Goal: Task Accomplishment & Management: Manage account settings

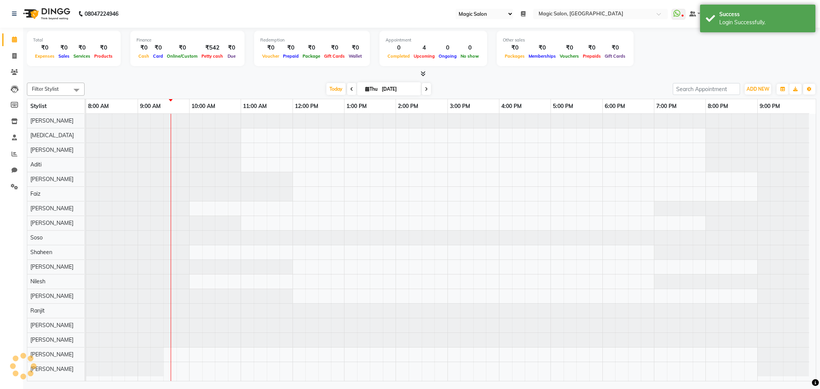
select select "55"
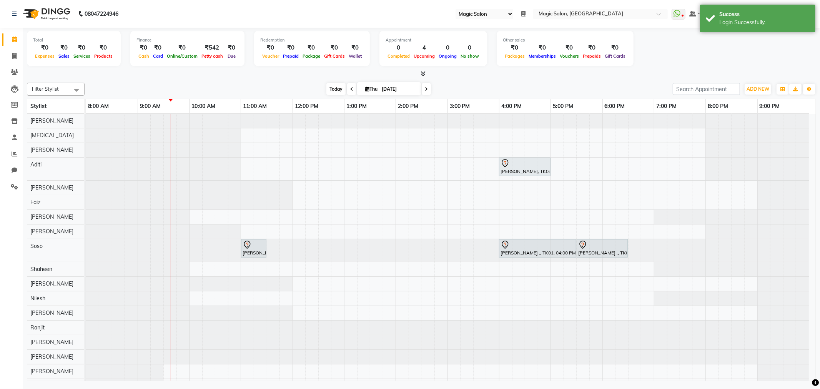
click at [341, 87] on span "Today" at bounding box center [335, 89] width 19 height 12
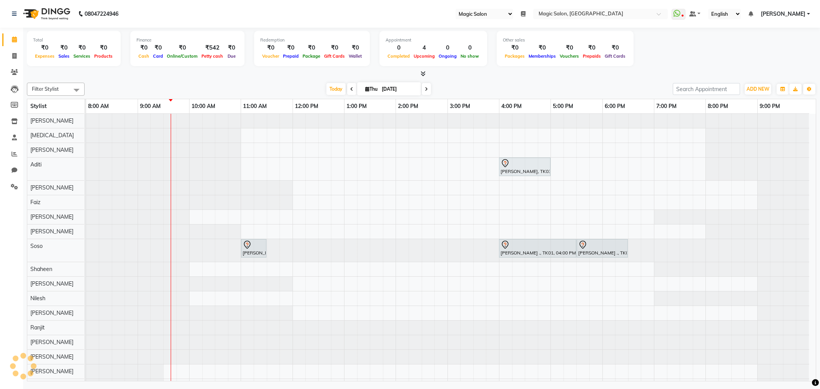
select select "55"
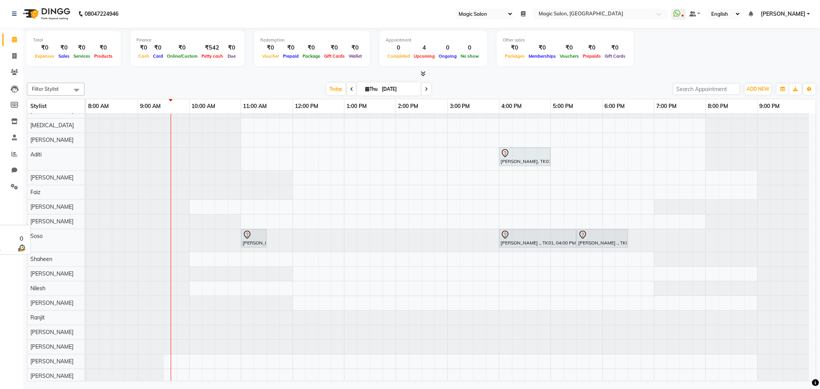
scroll to position [13, 0]
click at [422, 88] on span at bounding box center [426, 89] width 9 height 12
type input "05-09-2025"
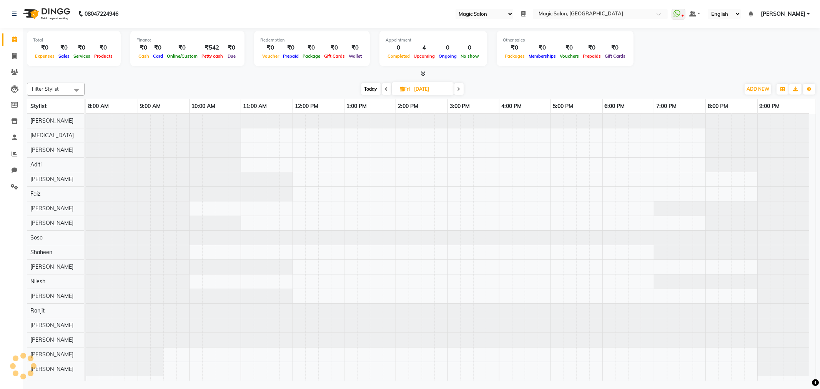
scroll to position [2, 0]
click at [505, 162] on div at bounding box center [450, 247] width 729 height 267
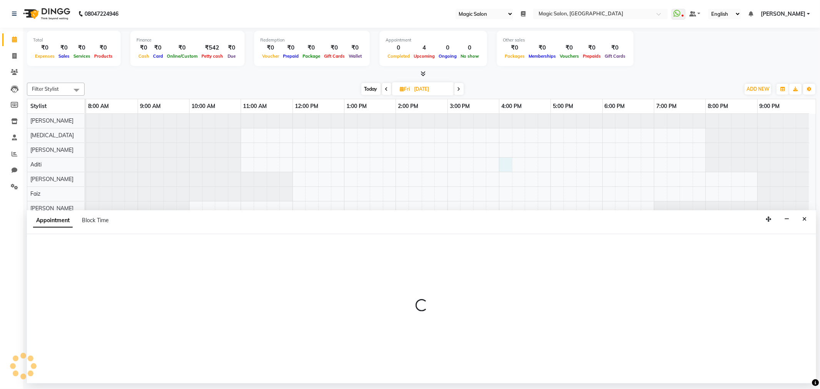
select select "77865"
select select "960"
select select "tentative"
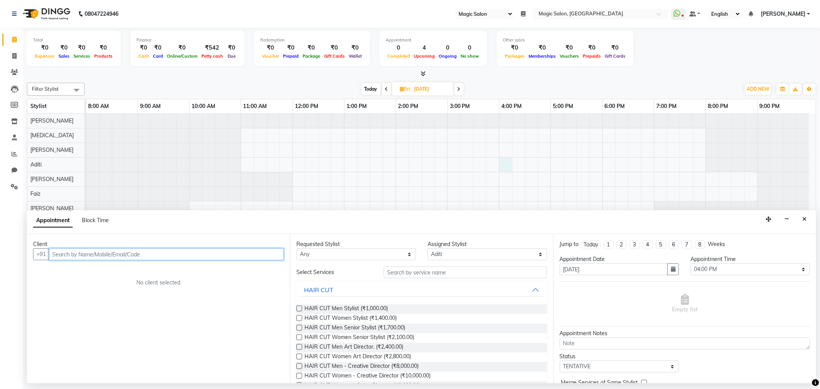
click at [204, 255] on input "text" at bounding box center [166, 254] width 235 height 12
paste input "50 564 1900"
click at [73, 251] on input "50 564 1900" at bounding box center [150, 254] width 203 height 12
click at [62, 254] on input "50 5641900" at bounding box center [150, 254] width 203 height 12
click at [54, 252] on input "505641900" at bounding box center [150, 254] width 203 height 12
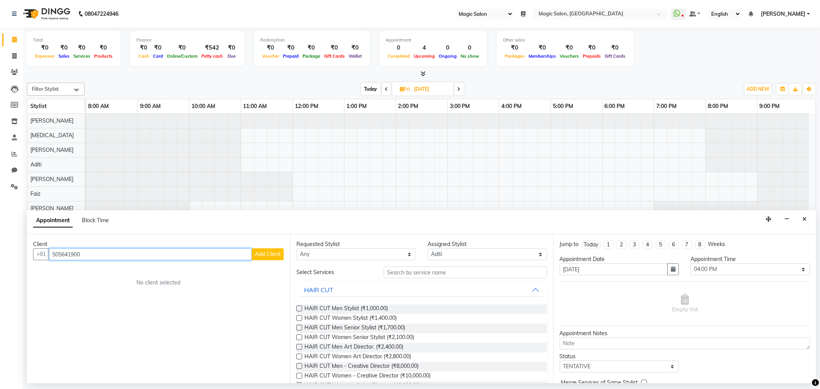
type input "505641900"
click at [274, 249] on button "Add Client" at bounding box center [268, 254] width 32 height 12
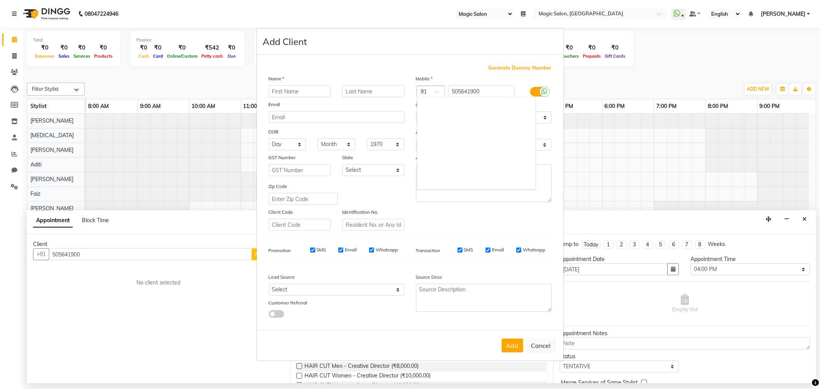
click at [438, 91] on span at bounding box center [440, 94] width 10 height 8
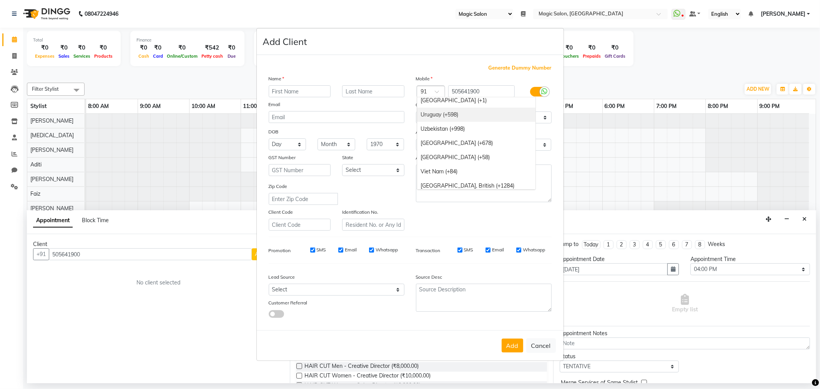
scroll to position [3160, 0]
click at [472, 115] on div "United Arab Emirates (+971)" at bounding box center [476, 115] width 118 height 14
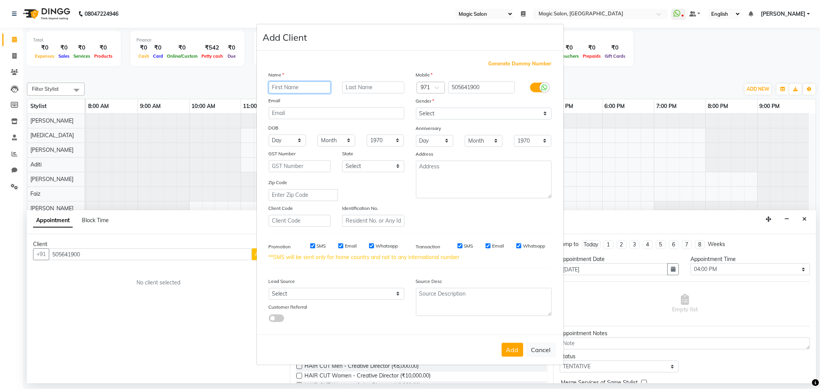
click at [299, 86] on input "text" at bounding box center [300, 87] width 62 height 12
paste input "Aayushi Shah"
click at [301, 87] on input "Aayushi Shah" at bounding box center [300, 87] width 62 height 12
type input "Aayushi Shah"
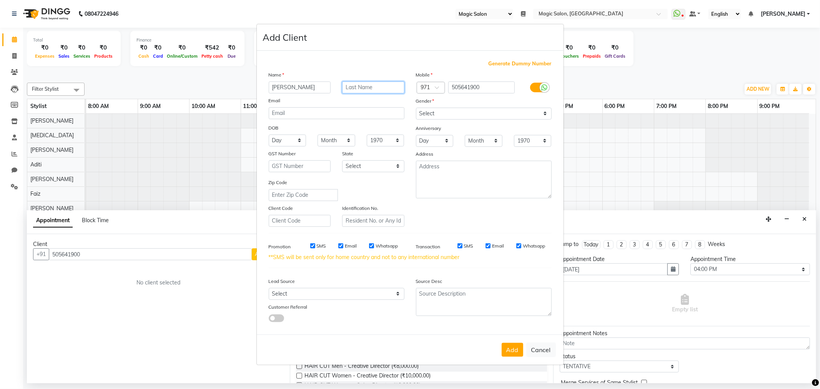
click at [368, 90] on input "text" at bounding box center [373, 87] width 62 height 12
paste input "Shah"
type input "Shah"
click at [296, 89] on input "Aayushi Shah" at bounding box center [300, 87] width 62 height 12
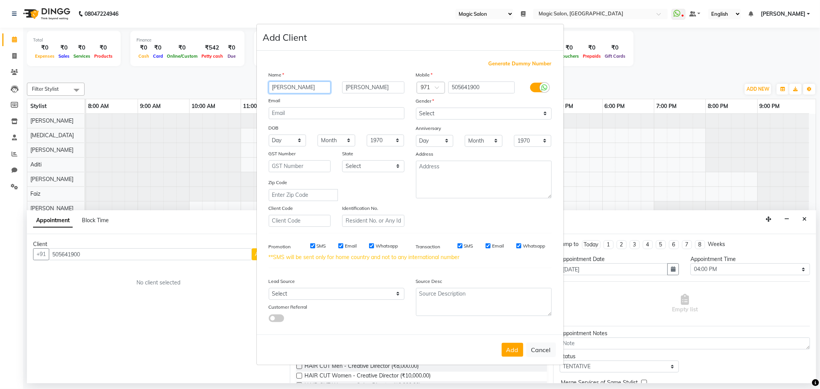
type input "Aayushi"
click at [434, 114] on select "Select Male Female Other Prefer Not To Say" at bounding box center [484, 114] width 136 height 12
select select "female"
click at [416, 108] on select "Select Male Female Other Prefer Not To Say" at bounding box center [484, 114] width 136 height 12
click at [312, 298] on select "Select Walk-in Referral Internet Friend Word of Mouth Advertisement Facebook Ju…" at bounding box center [337, 294] width 136 height 12
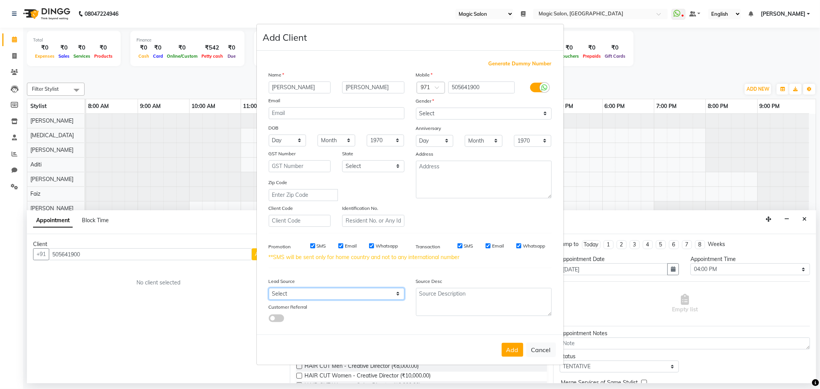
select select "49755"
click at [269, 288] on select "Select Walk-in Referral Internet Friend Word of Mouth Advertisement Facebook Ju…" at bounding box center [337, 294] width 136 height 12
click at [510, 348] on button "Add" at bounding box center [513, 350] width 22 height 14
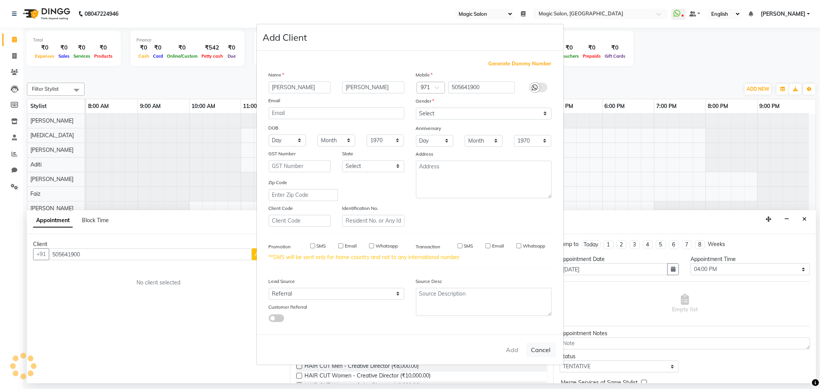
select select
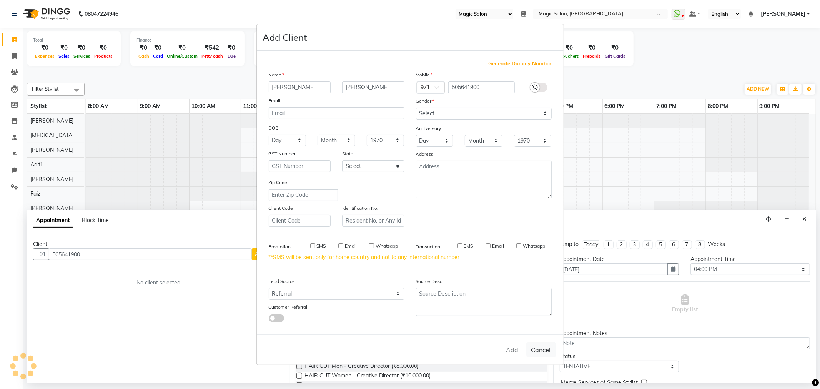
select select
checkbox input "false"
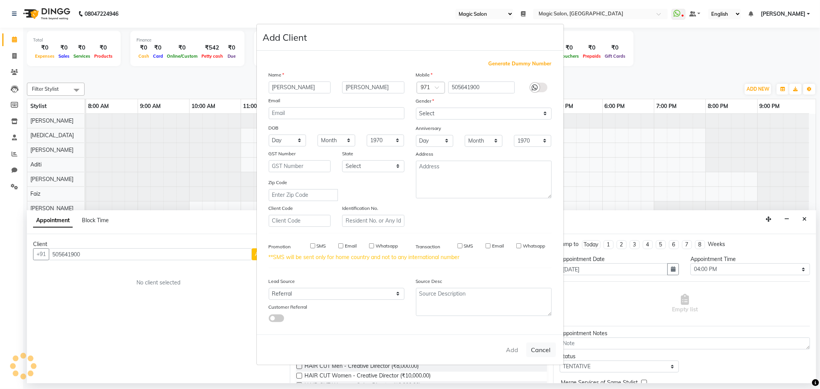
checkbox input "false"
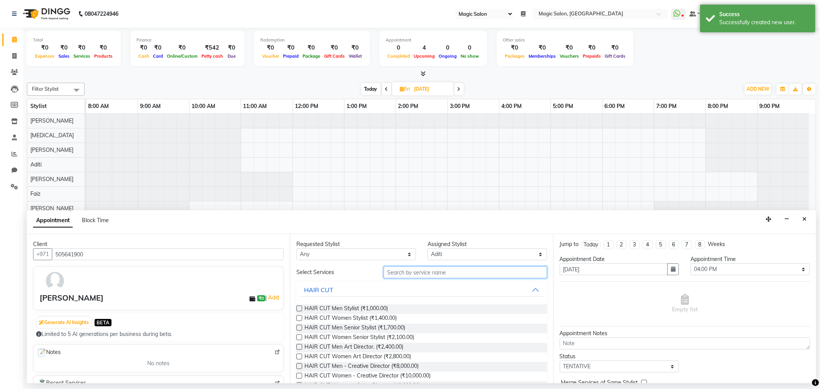
click at [409, 266] on input "text" at bounding box center [465, 272] width 163 height 12
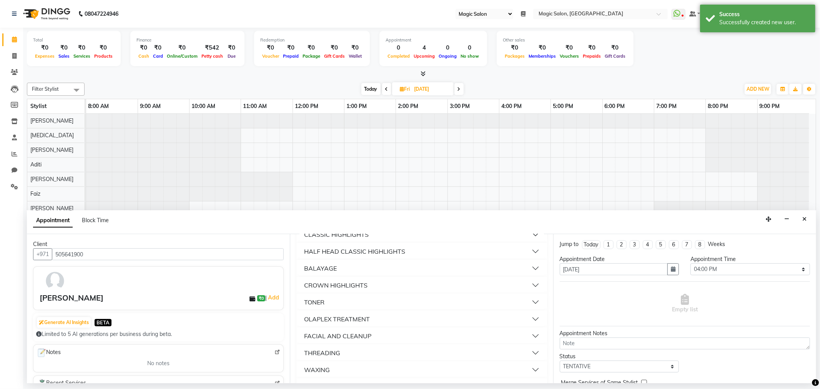
scroll to position [189, 0]
type input "AD"
click at [345, 369] on div "ADITI SERVICES" at bounding box center [327, 368] width 47 height 9
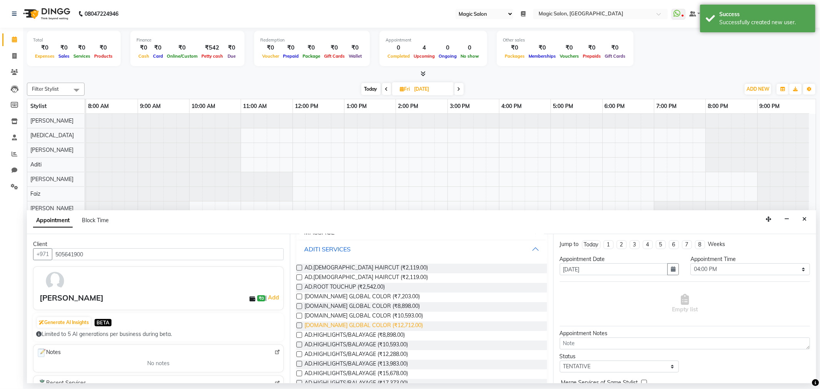
scroll to position [308, 0]
click at [361, 268] on span "AD.FEMALE HAIRCUT (₹2,119.00)" at bounding box center [365, 269] width 123 height 10
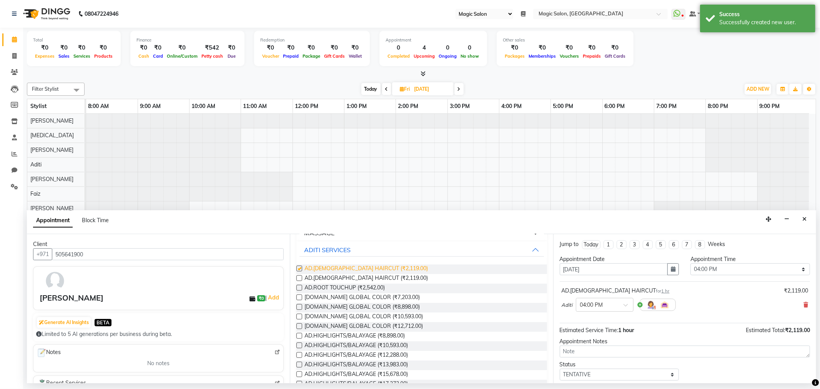
checkbox input "false"
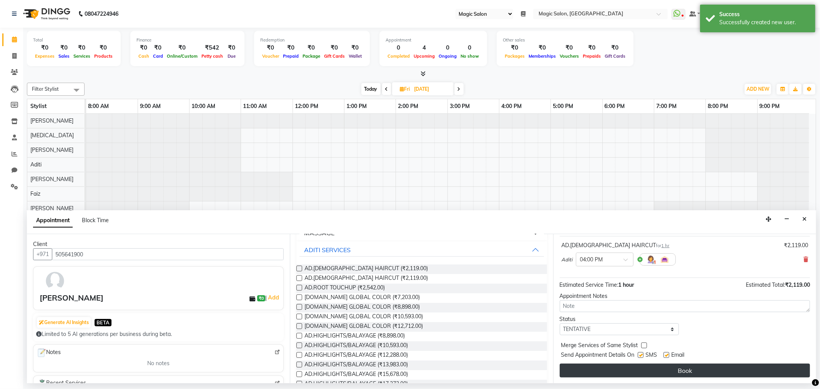
scroll to position [46, 0]
click at [660, 367] on button "Book" at bounding box center [685, 370] width 250 height 14
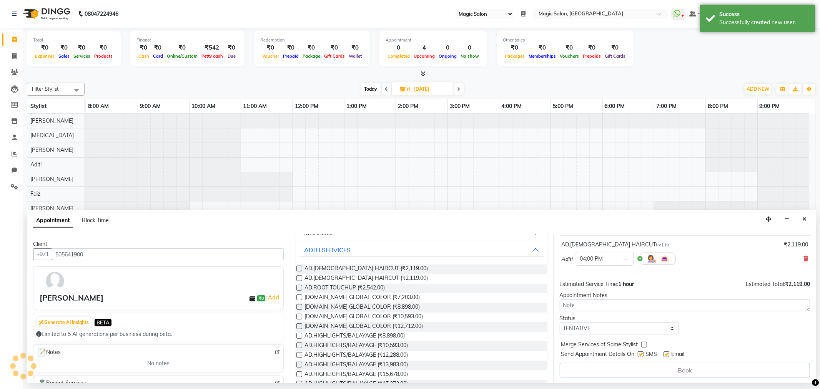
scroll to position [10, 0]
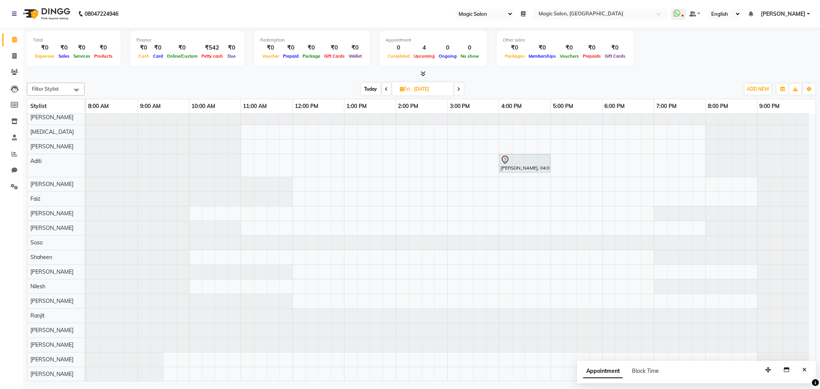
click at [452, 155] on div "Aayushi Shah, 04:00 PM-05:00 PM, AD.FEMALE HAIRCUT" at bounding box center [450, 245] width 729 height 271
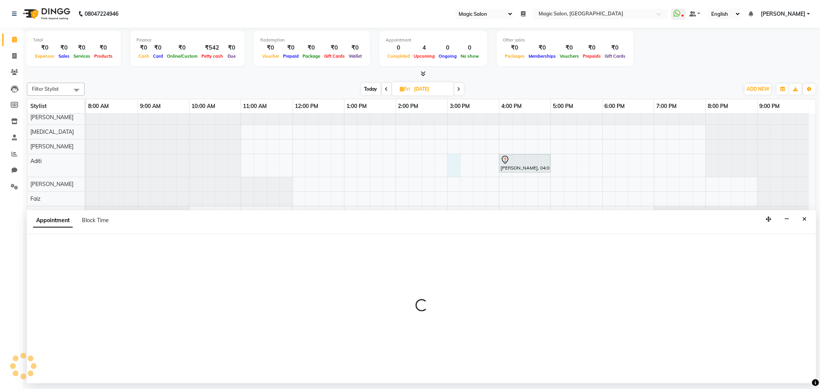
select select "77865"
select select "900"
select select "tentative"
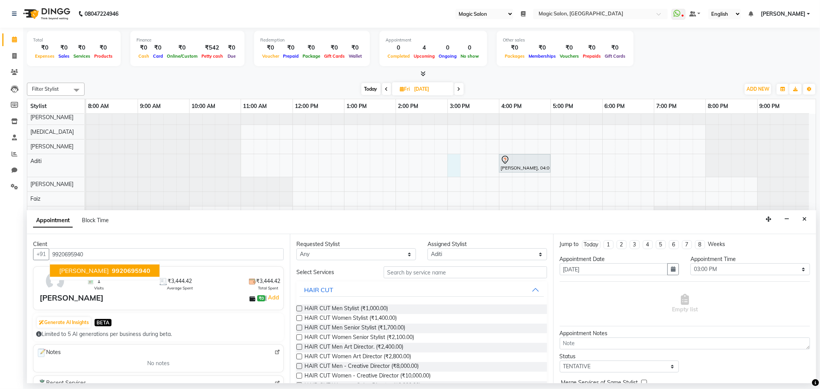
click at [91, 273] on span "RISHIKA AGARWAl" at bounding box center [84, 271] width 50 height 8
type input "9920695940"
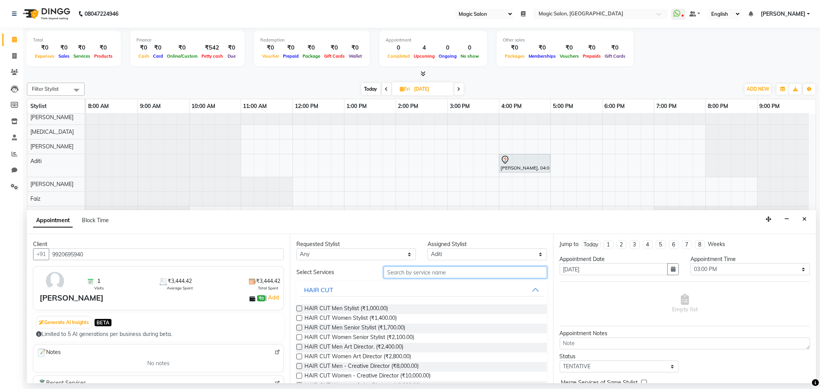
click at [433, 274] on input "text" at bounding box center [465, 272] width 163 height 12
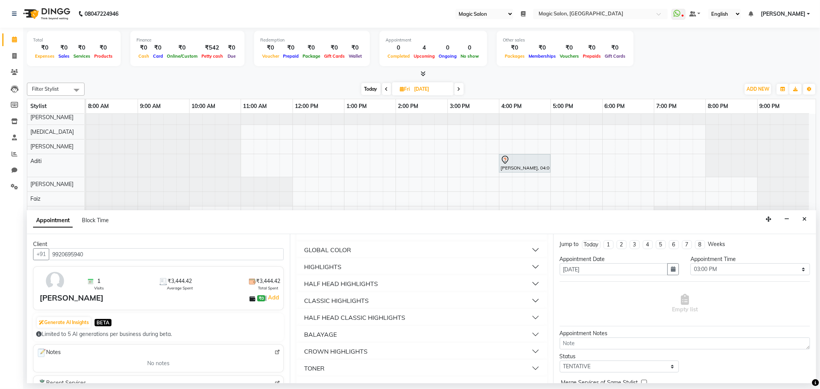
scroll to position [189, 0]
type input "AD"
click at [382, 368] on button "ADITI SERVICES" at bounding box center [421, 369] width 244 height 14
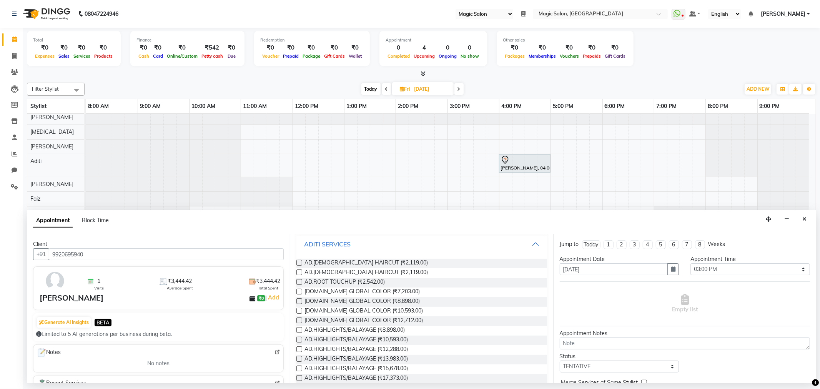
scroll to position [317, 0]
click at [360, 256] on span "AD.FEMALE HAIRCUT (₹2,119.00)" at bounding box center [365, 261] width 123 height 10
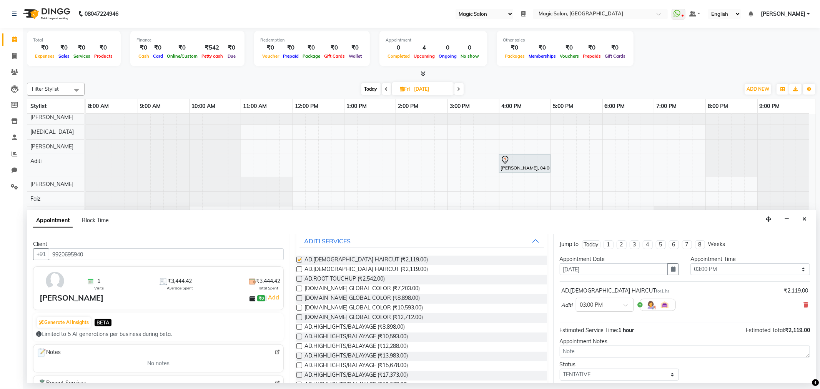
checkbox input "false"
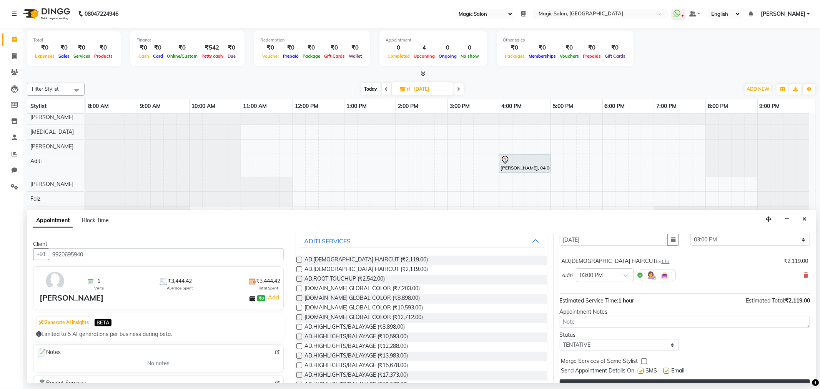
scroll to position [46, 0]
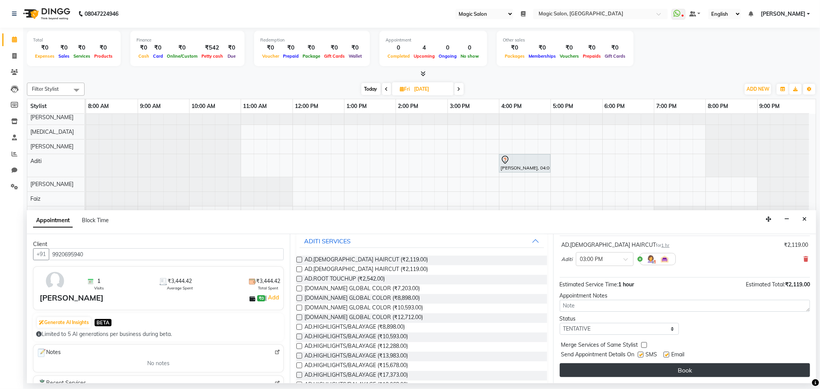
click at [679, 371] on button "Book" at bounding box center [685, 370] width 250 height 14
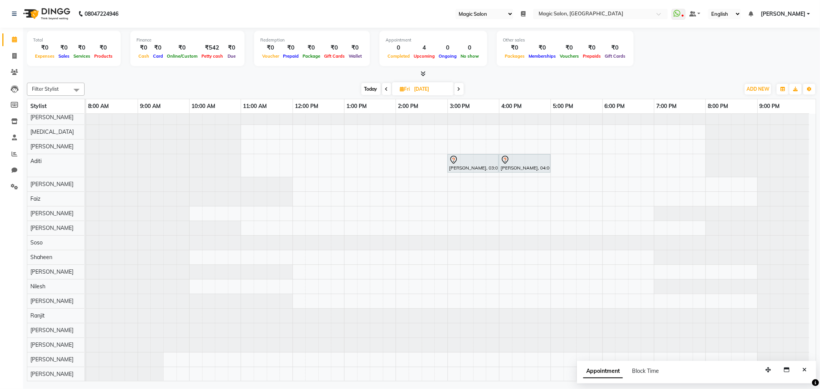
click at [372, 85] on span "Today" at bounding box center [370, 89] width 19 height 12
type input "[DATE]"
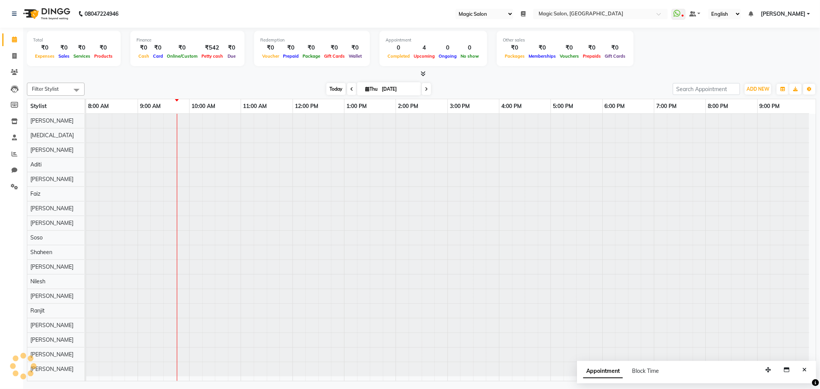
scroll to position [13, 0]
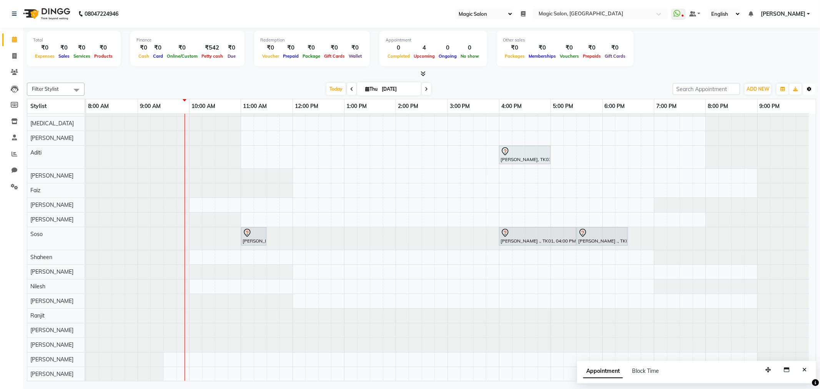
click at [807, 89] on icon "button" at bounding box center [809, 89] width 5 height 5
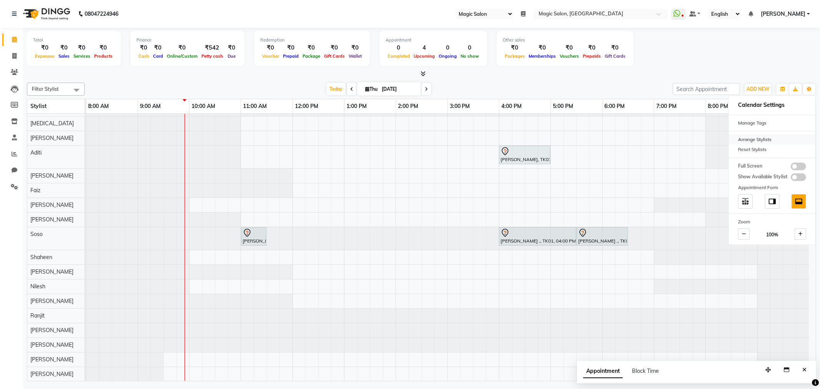
click at [754, 139] on div "Arrange Stylists" at bounding box center [772, 140] width 86 height 10
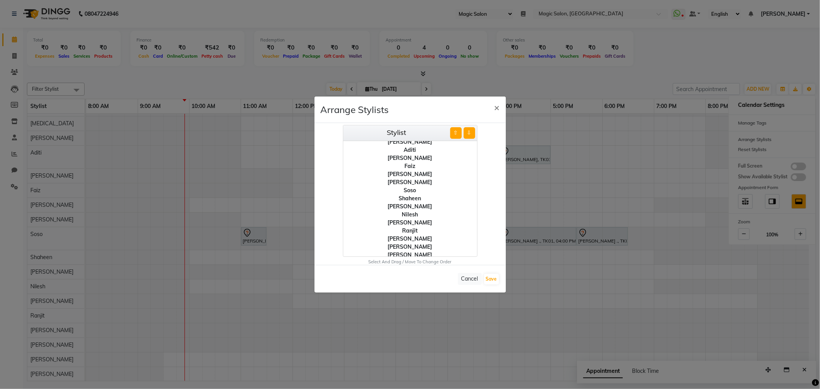
scroll to position [30, 0]
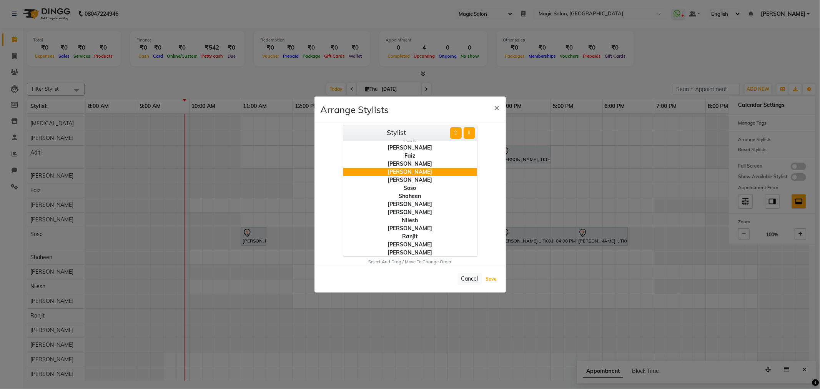
click at [490, 279] on button "Save" at bounding box center [491, 279] width 15 height 11
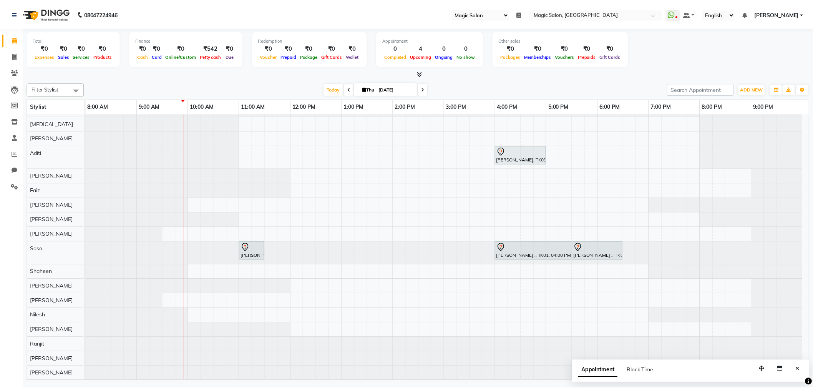
scroll to position [19, 0]
click at [331, 85] on span "Today" at bounding box center [335, 89] width 19 height 12
click at [336, 90] on span "Today" at bounding box center [335, 89] width 19 height 12
click at [10, 137] on span at bounding box center [14, 137] width 13 height 9
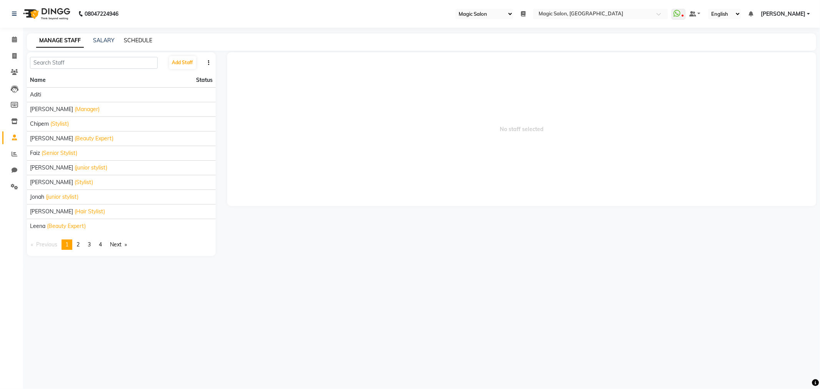
click at [137, 37] on link "SCHEDULE" at bounding box center [138, 40] width 28 height 7
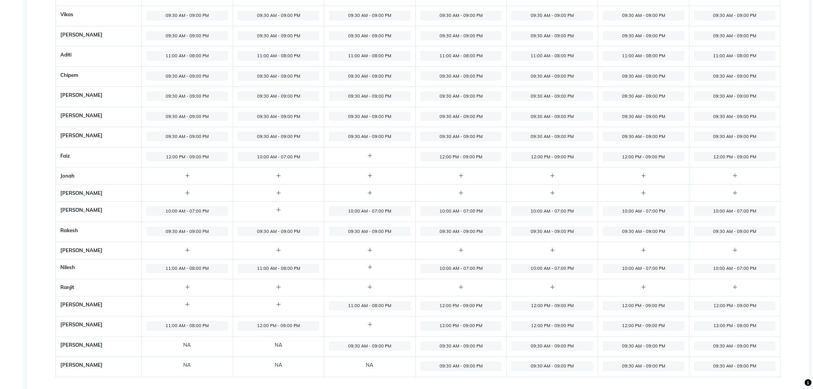
scroll to position [367, 0]
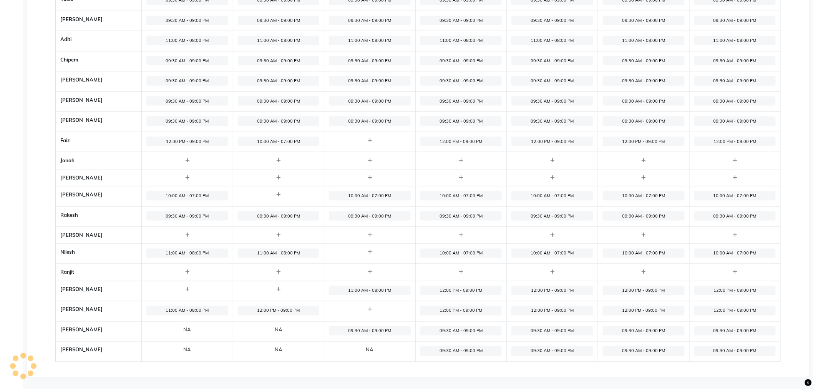
click at [456, 352] on span "09:30 AM - 09:00 PM" at bounding box center [461, 351] width 82 height 10
select select "09:30 AM"
select select "09:00 PM"
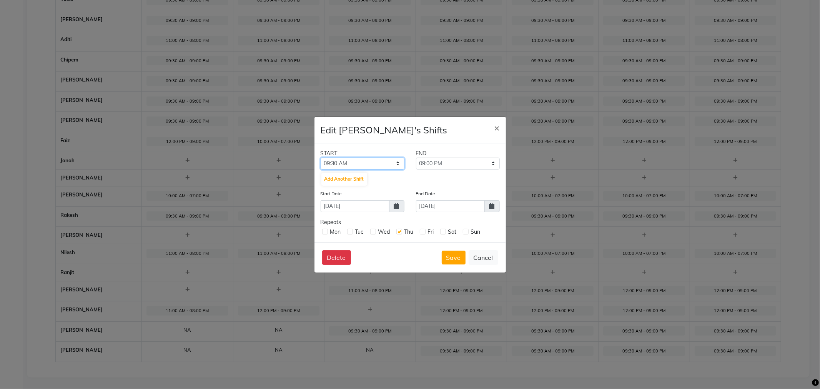
click at [364, 160] on select "12:00 AM 12:15 AM 12:30 AM 12:45 AM 01:00 AM 01:15 AM 01:30 AM 01:45 AM 02:00 A…" at bounding box center [363, 164] width 84 height 12
select select "10:00 AM"
click at [321, 158] on select "12:00 AM 12:15 AM 12:30 AM 12:45 AM 01:00 AM 01:15 AM 01:30 AM 01:45 AM 02:00 A…" at bounding box center [363, 164] width 84 height 12
click at [441, 159] on select "10:15 AM 10:30 AM 10:45 AM 11:00 AM 11:15 AM 11:30 AM 11:45 AM 12:00 PM 12:15 P…" at bounding box center [458, 164] width 84 height 12
select select "07:00 PM"
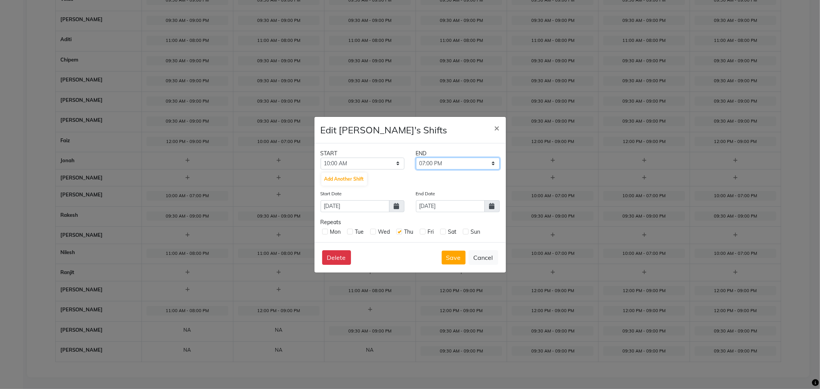
click at [416, 158] on select "10:15 AM 10:30 AM 10:45 AM 11:00 AM 11:15 AM 11:30 AM 11:45 AM 12:00 PM 12:15 P…" at bounding box center [458, 164] width 84 height 12
click at [423, 230] on label at bounding box center [423, 232] width 6 height 6
click at [423, 230] on input "checkbox" at bounding box center [422, 231] width 5 height 5
checkbox input "true"
click at [443, 230] on label at bounding box center [443, 232] width 6 height 6
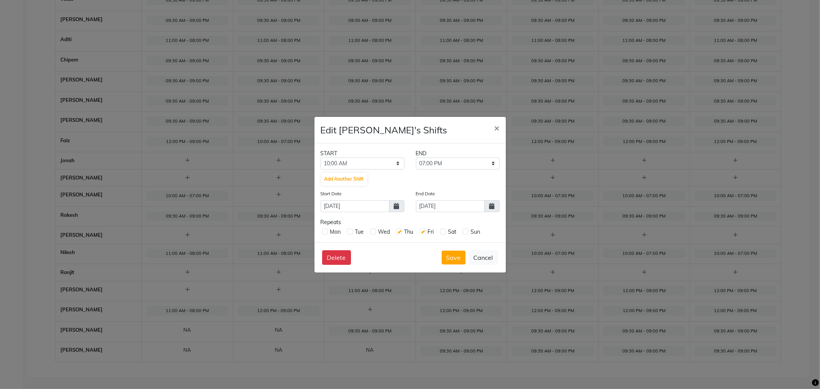
click at [443, 230] on input "checkbox" at bounding box center [442, 231] width 5 height 5
checkbox input "true"
click at [464, 231] on label at bounding box center [466, 232] width 6 height 6
click at [464, 231] on input "checkbox" at bounding box center [465, 231] width 5 height 5
checkbox input "true"
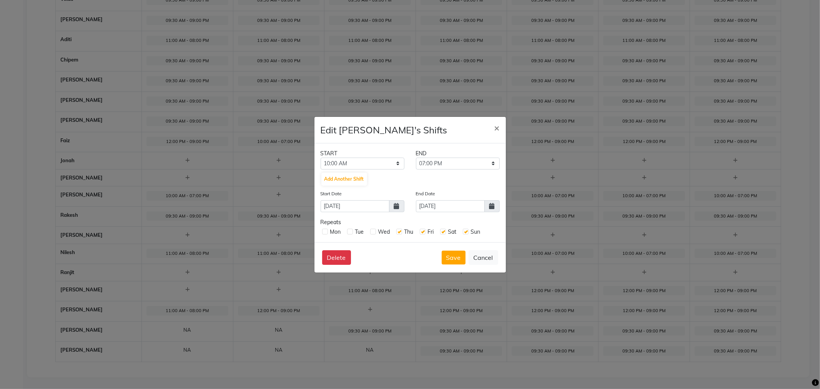
click at [498, 204] on span at bounding box center [491, 206] width 15 height 12
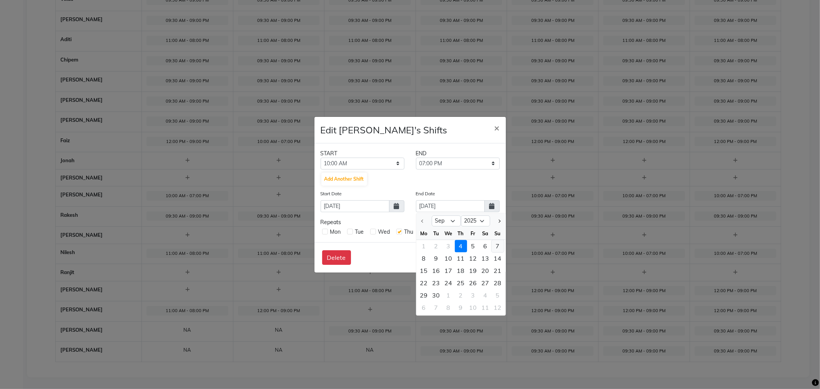
click at [499, 243] on div "7" at bounding box center [498, 246] width 12 height 12
type input "07-09-2025"
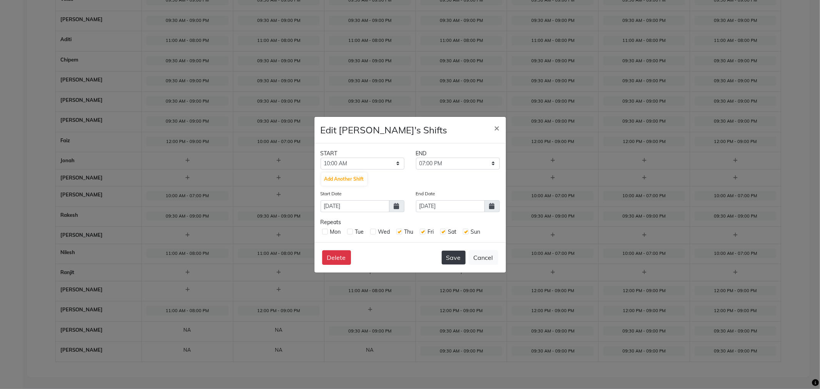
click at [456, 257] on button "Save" at bounding box center [454, 258] width 24 height 14
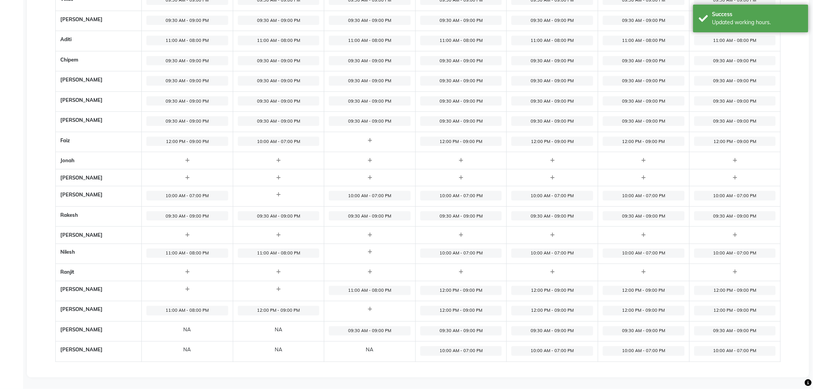
click at [375, 328] on span "09:30 AM - 09:00 PM" at bounding box center [370, 331] width 82 height 10
select select "09:30 AM"
select select "09:00 PM"
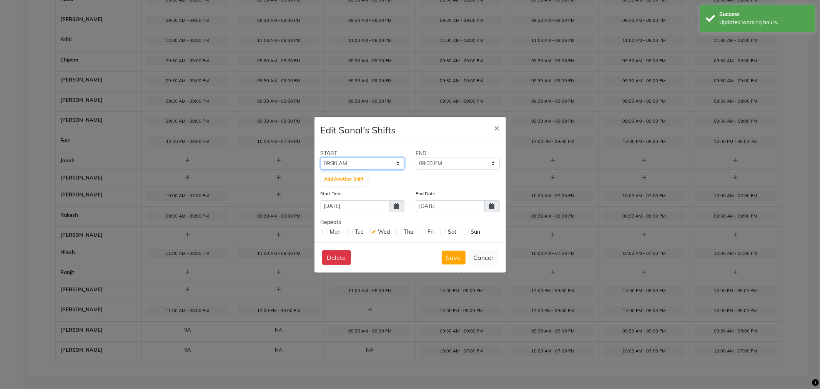
click at [382, 160] on select "12:00 AM 12:15 AM 12:30 AM 12:45 AM 01:00 AM 01:15 AM 01:30 AM 01:45 AM 02:00 A…" at bounding box center [363, 164] width 84 height 12
select select "11:00 AM"
click at [321, 158] on select "12:00 AM 12:15 AM 12:30 AM 12:45 AM 01:00 AM 01:15 AM 01:30 AM 01:45 AM 02:00 A…" at bounding box center [363, 164] width 84 height 12
click at [435, 163] on select "11:15 AM 11:30 AM 11:45 AM 12:00 PM 12:15 PM 12:30 PM 12:45 PM 01:00 PM 01:15 P…" at bounding box center [458, 164] width 84 height 12
select select "08:00 PM"
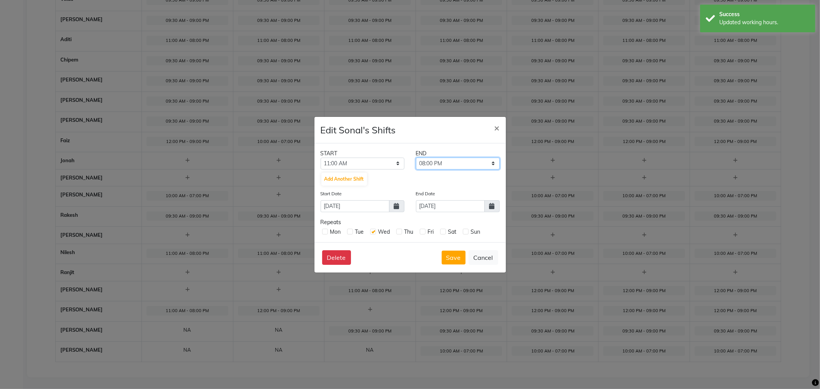
click at [416, 158] on select "11:15 AM 11:30 AM 11:45 AM 12:00 PM 12:15 PM 12:30 PM 12:45 PM 01:00 PM 01:15 P…" at bounding box center [458, 164] width 84 height 12
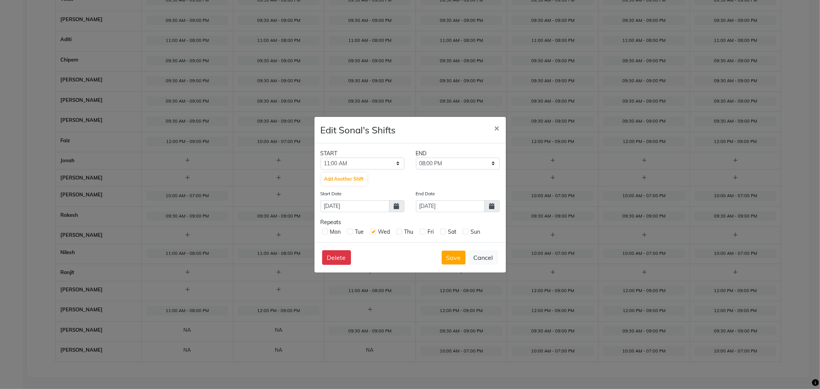
click at [399, 231] on label at bounding box center [399, 232] width 6 height 6
click at [399, 231] on input "checkbox" at bounding box center [398, 231] width 5 height 5
checkbox input "true"
click at [425, 231] on label at bounding box center [423, 232] width 6 height 6
click at [425, 231] on input "checkbox" at bounding box center [422, 231] width 5 height 5
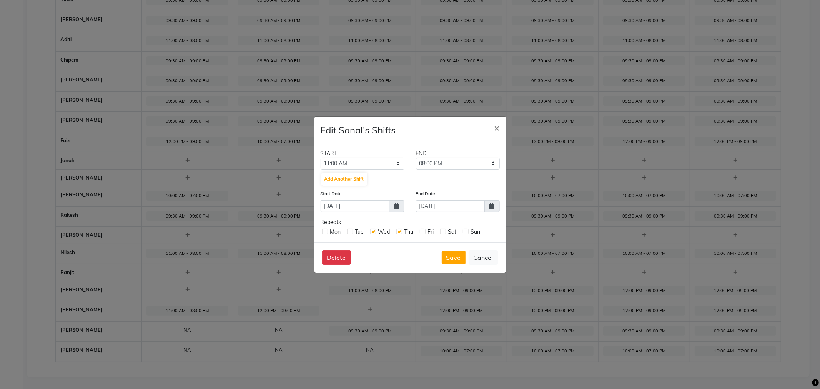
checkbox input "true"
click at [440, 230] on label at bounding box center [443, 232] width 6 height 6
click at [440, 230] on input "checkbox" at bounding box center [442, 231] width 5 height 5
checkbox input "true"
click at [466, 232] on label at bounding box center [466, 232] width 6 height 6
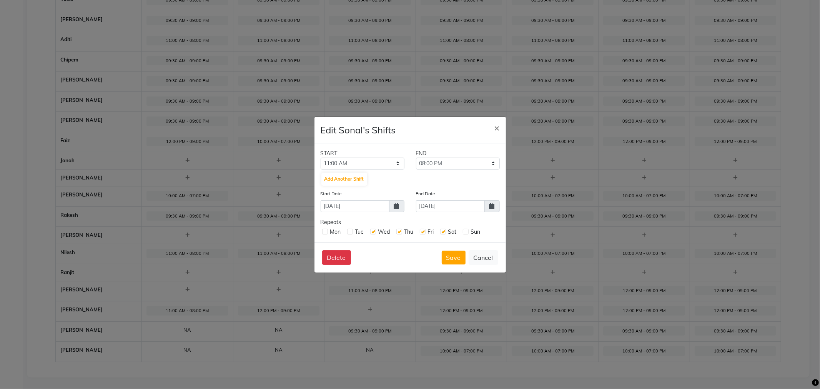
click at [466, 232] on input "checkbox" at bounding box center [465, 231] width 5 height 5
checkbox input "true"
click at [458, 262] on button "Save" at bounding box center [454, 258] width 24 height 14
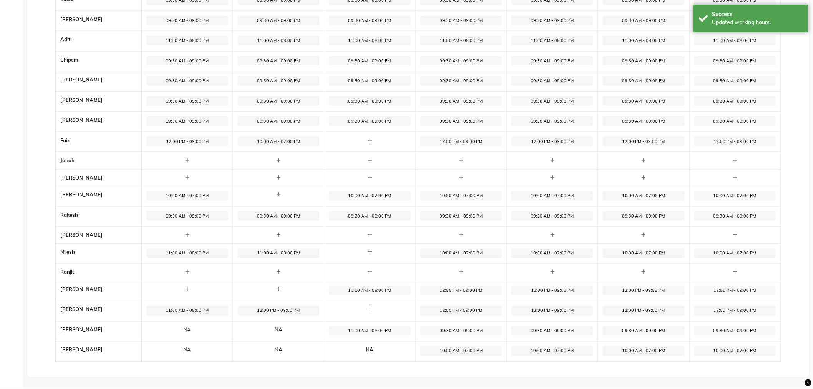
click at [377, 328] on span "11:00 AM - 08:00 PM" at bounding box center [370, 331] width 82 height 10
select select "11:00 AM"
select select "08:00 PM"
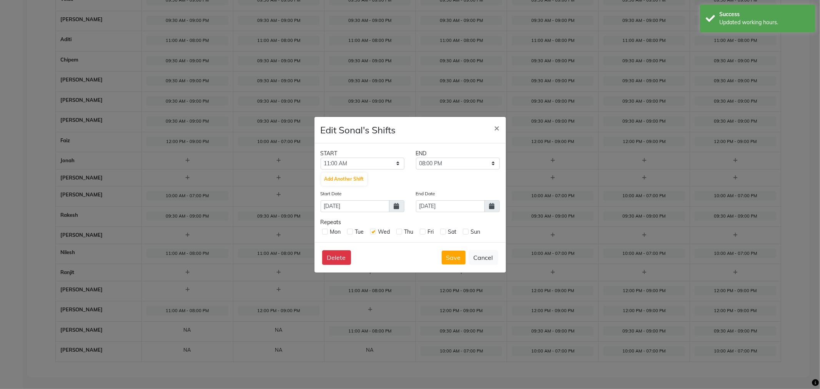
click at [402, 231] on label at bounding box center [399, 232] width 6 height 6
click at [401, 231] on input "checkbox" at bounding box center [398, 231] width 5 height 5
checkbox input "true"
click at [424, 232] on label at bounding box center [423, 232] width 6 height 6
click at [424, 232] on input "checkbox" at bounding box center [422, 231] width 5 height 5
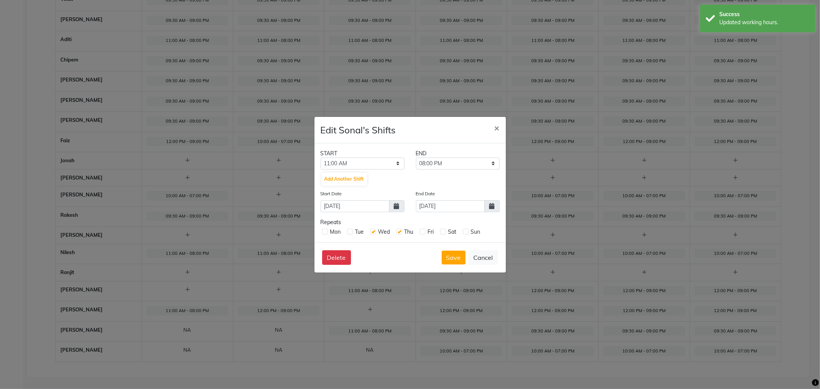
checkbox input "true"
click at [443, 232] on label at bounding box center [443, 232] width 6 height 6
click at [443, 232] on input "checkbox" at bounding box center [442, 231] width 5 height 5
checkbox input "true"
click at [460, 232] on div "Mon Tue Wed Thu Fri Sat Sun" at bounding box center [410, 231] width 179 height 10
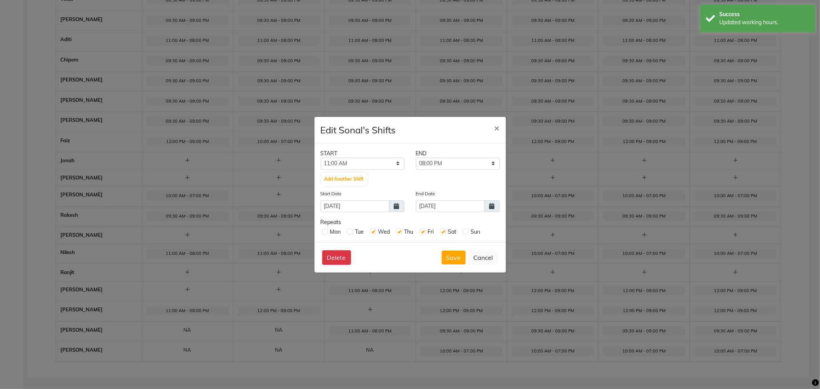
click at [467, 232] on label at bounding box center [466, 232] width 6 height 6
click at [467, 232] on input "checkbox" at bounding box center [465, 231] width 5 height 5
checkbox input "true"
click at [490, 209] on icon at bounding box center [491, 206] width 5 height 6
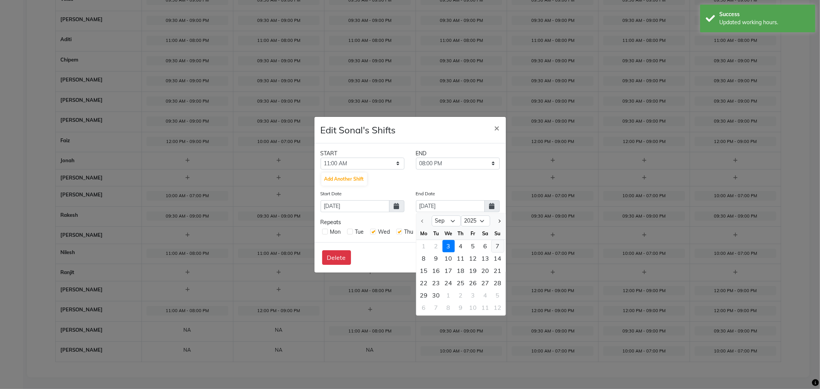
click at [498, 246] on div "7" at bounding box center [498, 246] width 12 height 12
type input "07-09-2025"
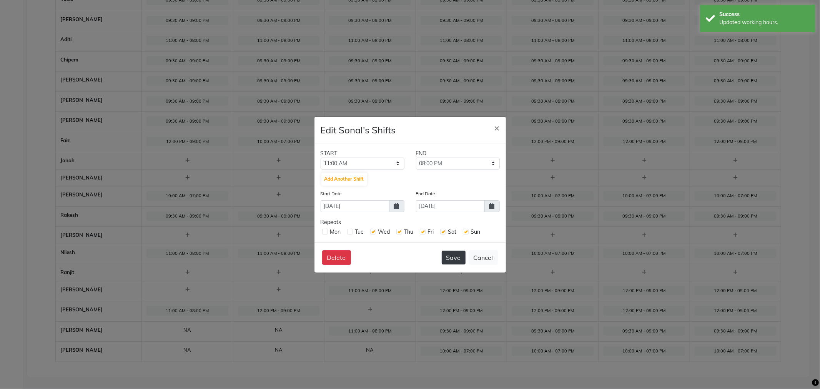
click at [452, 257] on button "Save" at bounding box center [454, 258] width 24 height 14
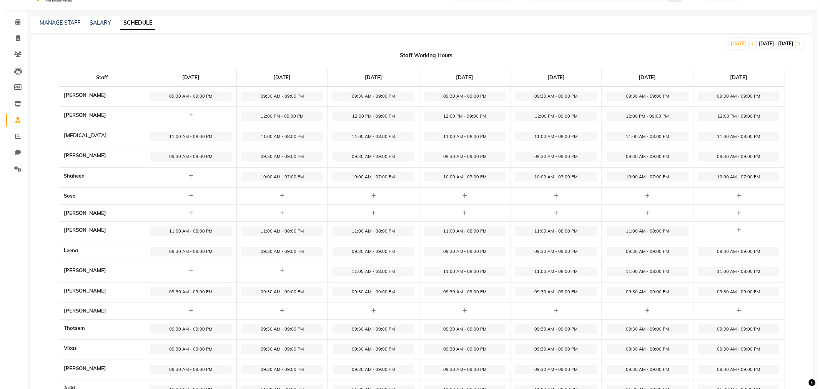
scroll to position [0, 0]
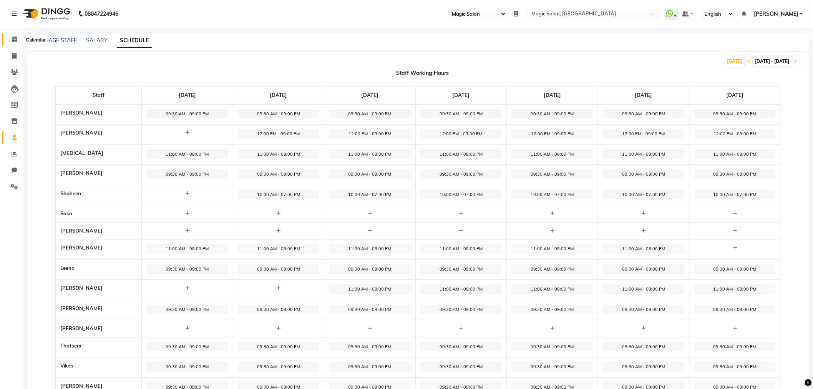
click at [10, 38] on span at bounding box center [14, 39] width 13 height 9
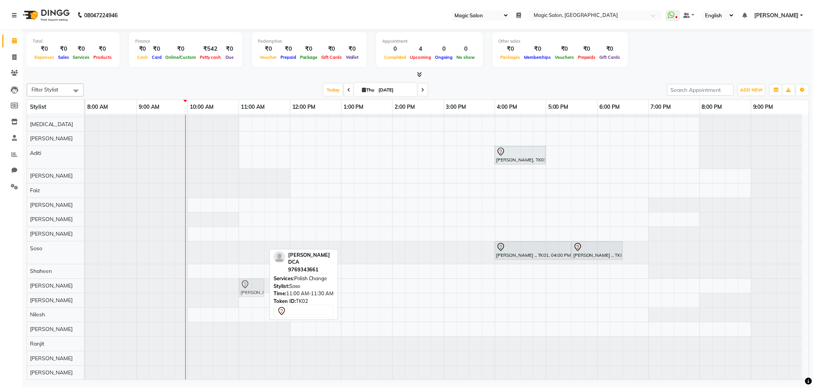
scroll to position [19, 0]
drag, startPoint x: 247, startPoint y: 264, endPoint x: 245, endPoint y: 292, distance: 28.5
click at [245, 292] on tbody "Anjali Shah, TK03, 04:00 PM-05:00 PM, AD.FEMALE HAIRCUT Chaitali DCA, TK02, 11:…" at bounding box center [447, 241] width 723 height 279
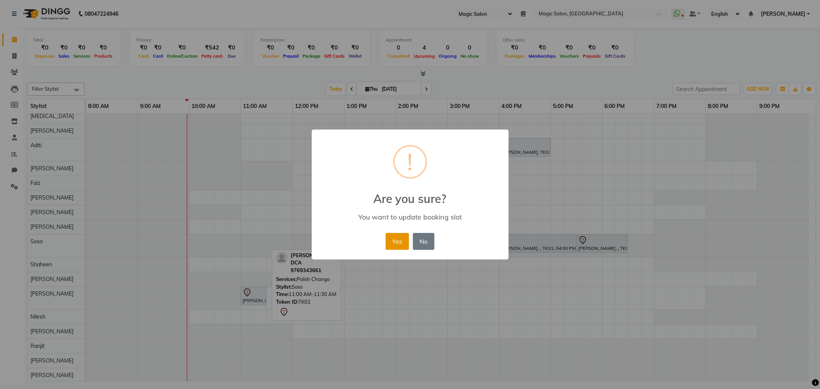
click at [403, 239] on button "Yes" at bounding box center [396, 241] width 23 height 17
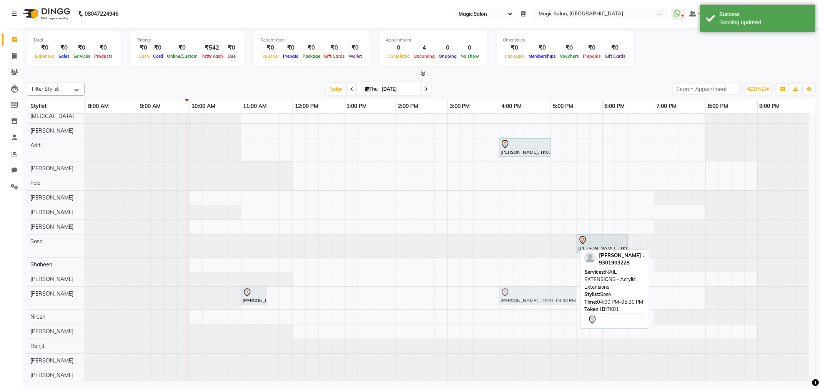
drag, startPoint x: 517, startPoint y: 245, endPoint x: 517, endPoint y: 288, distance: 43.4
click at [517, 294] on tbody "Anjali Shah, TK03, 04:00 PM-05:00 PM, AD.FEMALE HAIRCUT Priyal ., TK01, 04:00 P…" at bounding box center [447, 239] width 723 height 288
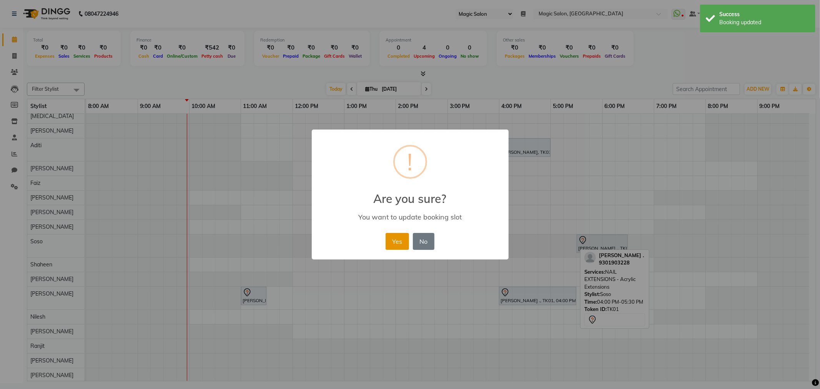
click at [394, 238] on button "Yes" at bounding box center [396, 241] width 23 height 17
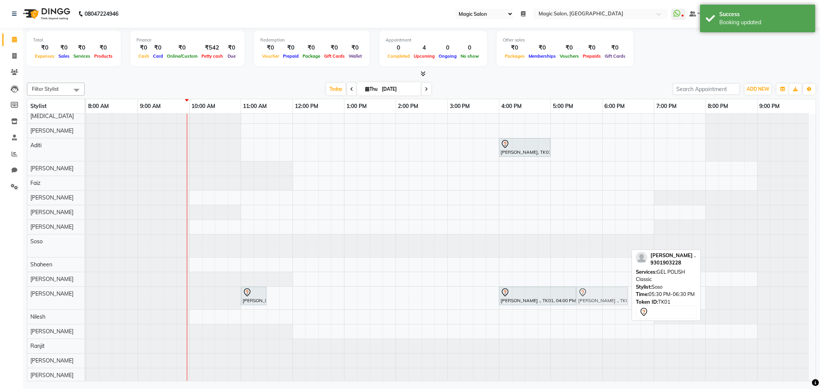
drag, startPoint x: 593, startPoint y: 240, endPoint x: 594, endPoint y: 286, distance: 46.1
click at [594, 291] on tbody "Anjali Shah, TK03, 04:00 PM-05:00 PM, AD.FEMALE HAIRCUT Priyal ., TK01, 05:30 P…" at bounding box center [447, 239] width 723 height 288
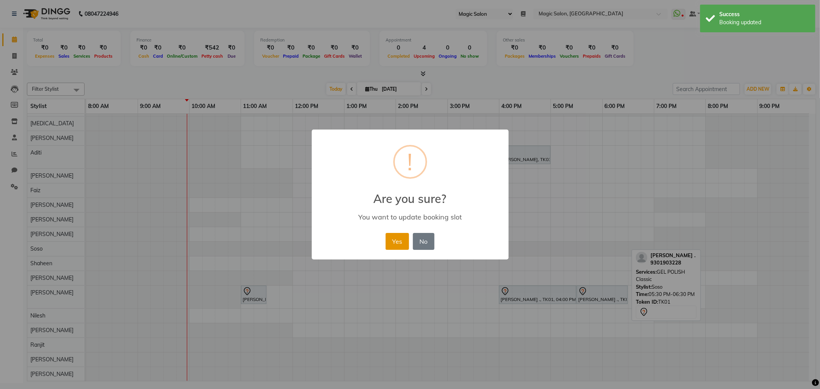
click at [398, 239] on button "Yes" at bounding box center [396, 241] width 23 height 17
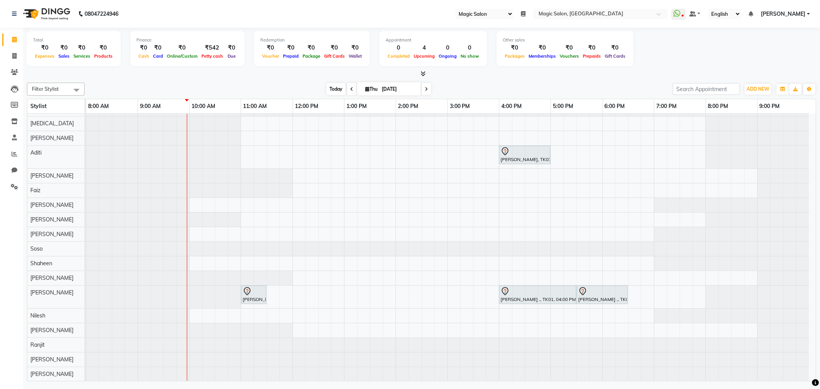
click at [332, 87] on span "Today" at bounding box center [335, 89] width 19 height 12
click at [16, 137] on icon at bounding box center [14, 138] width 5 height 6
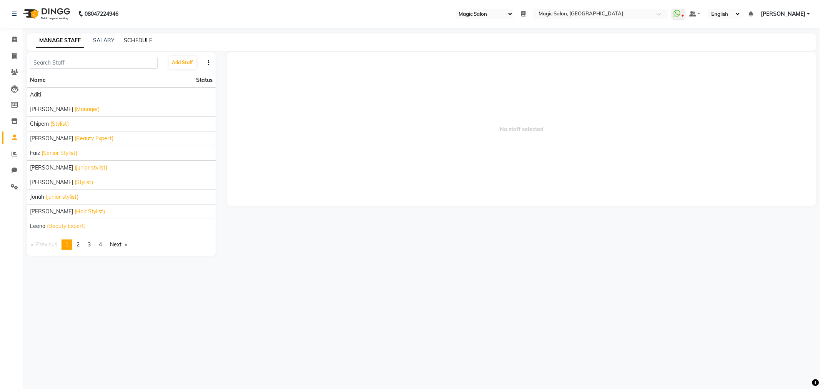
click at [136, 39] on link "SCHEDULE" at bounding box center [138, 40] width 28 height 7
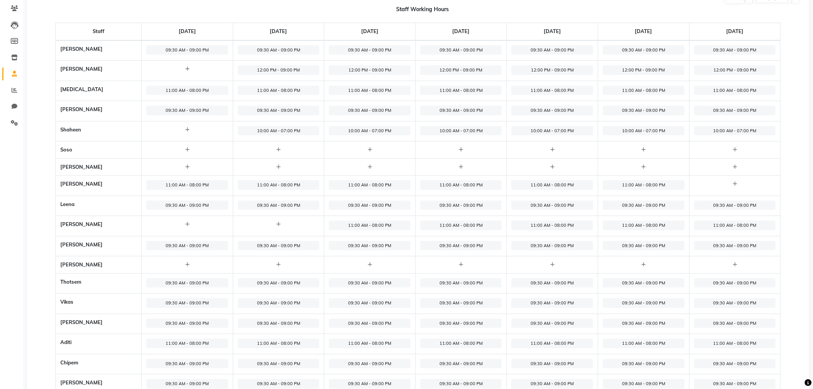
scroll to position [43, 0]
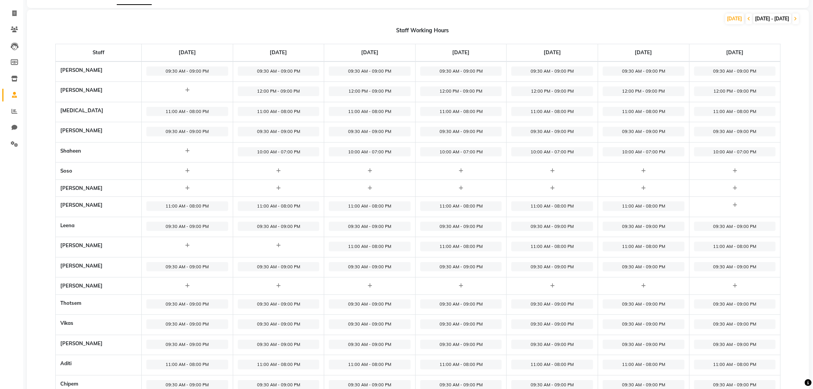
click at [471, 246] on span "11:00 AM - 08:00 PM" at bounding box center [461, 247] width 82 height 10
select select "11:00 AM"
select select "08:00 PM"
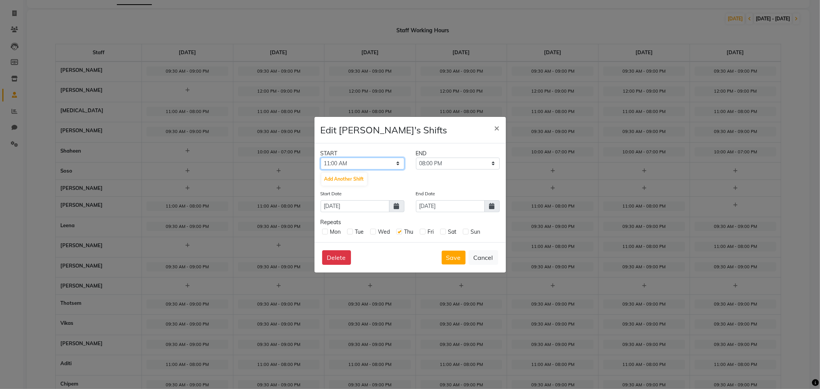
click at [354, 163] on select "12:00 AM 12:15 AM 12:30 AM 12:45 AM 01:00 AM 01:15 AM 01:30 AM 01:45 AM 02:00 A…" at bounding box center [363, 164] width 84 height 12
select select "12:00 PM"
click at [321, 158] on select "12:00 AM 12:15 AM 12:30 AM 12:45 AM 01:00 AM 01:15 AM 01:30 AM 01:45 AM 02:00 A…" at bounding box center [363, 164] width 84 height 12
click at [469, 162] on select "12:15 PM 12:30 PM 12:45 PM 01:00 PM 01:15 PM 01:30 PM 01:45 PM 02:00 PM 02:15 P…" at bounding box center [458, 164] width 84 height 12
select select "09:00 PM"
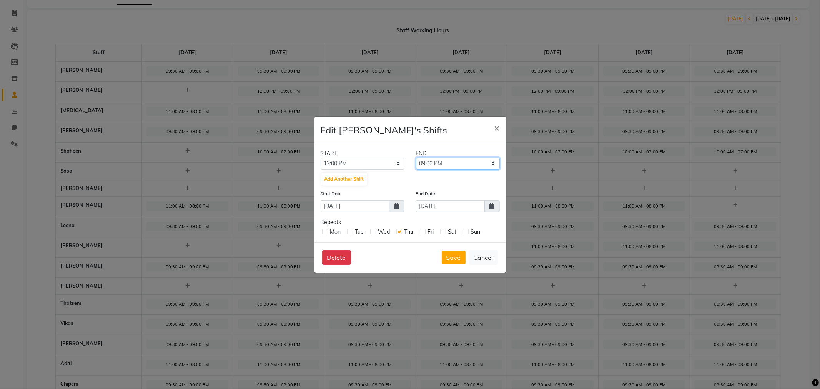
click at [416, 158] on select "12:15 PM 12:30 PM 12:45 PM 01:00 PM 01:15 PM 01:30 PM 01:45 PM 02:00 PM 02:15 P…" at bounding box center [458, 164] width 84 height 12
click at [421, 233] on label at bounding box center [423, 232] width 6 height 6
click at [421, 233] on input "checkbox" at bounding box center [422, 231] width 5 height 5
checkbox input "true"
click at [442, 232] on label at bounding box center [443, 232] width 6 height 6
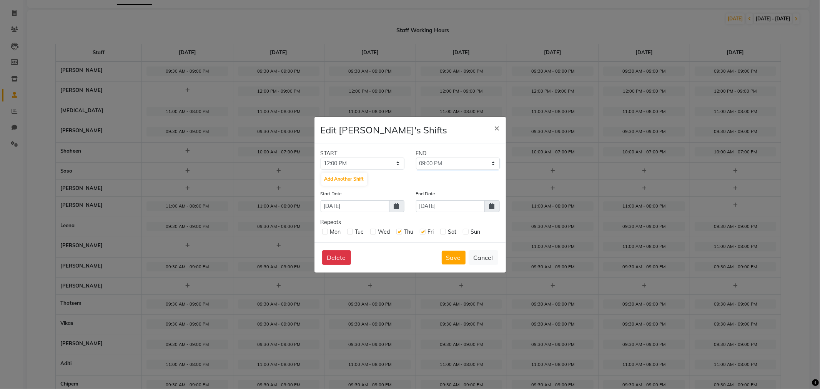
click at [442, 232] on input "checkbox" at bounding box center [442, 231] width 5 height 5
checkbox input "true"
click at [465, 232] on label at bounding box center [466, 232] width 6 height 6
click at [465, 232] on input "checkbox" at bounding box center [465, 231] width 5 height 5
checkbox input "true"
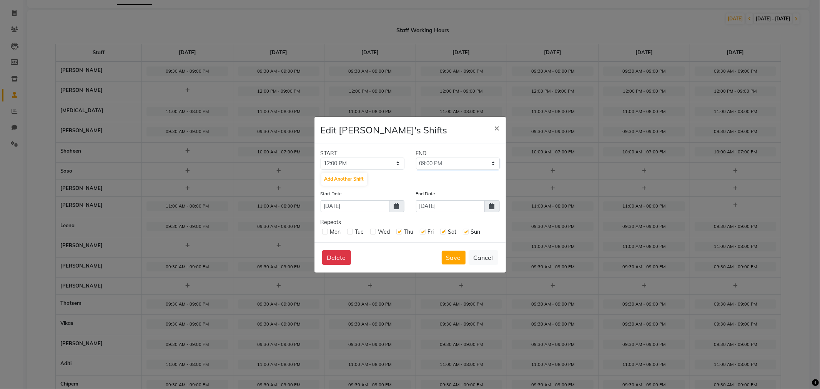
click at [496, 206] on span at bounding box center [491, 206] width 15 height 12
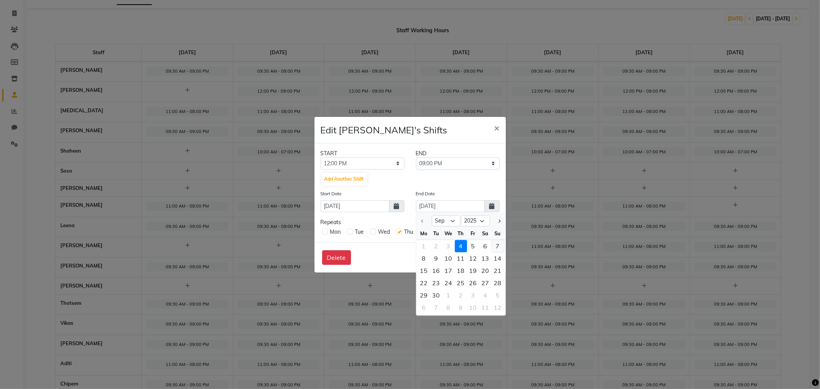
click at [497, 244] on div "7" at bounding box center [498, 246] width 12 height 12
type input "07-09-2025"
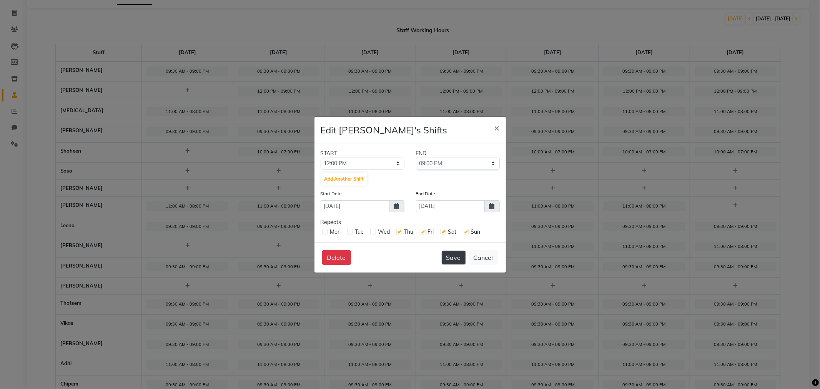
click at [455, 254] on button "Save" at bounding box center [454, 258] width 24 height 14
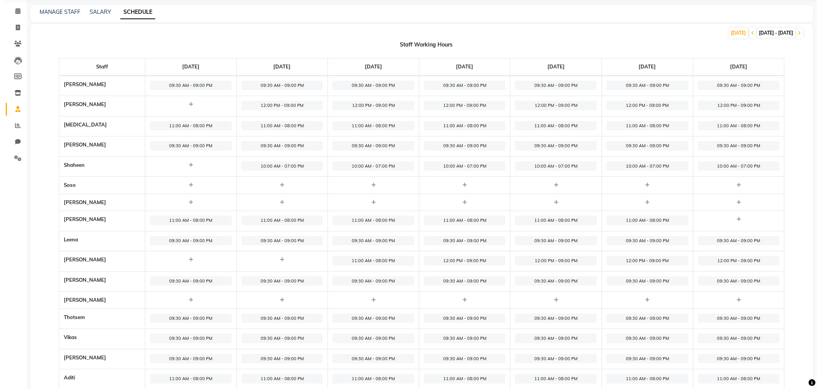
scroll to position [0, 0]
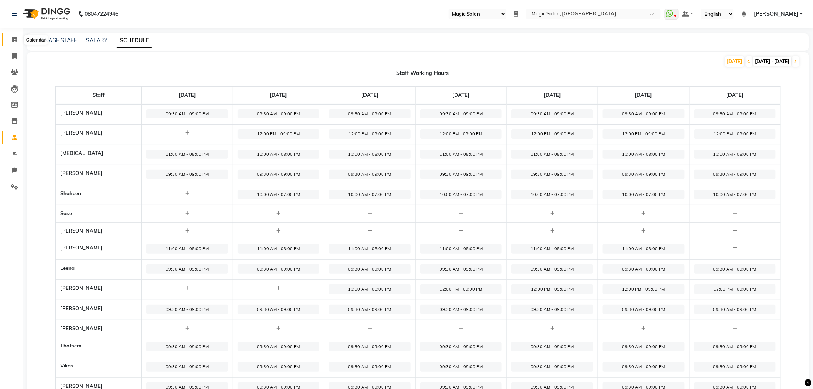
click at [13, 36] on span at bounding box center [14, 39] width 13 height 9
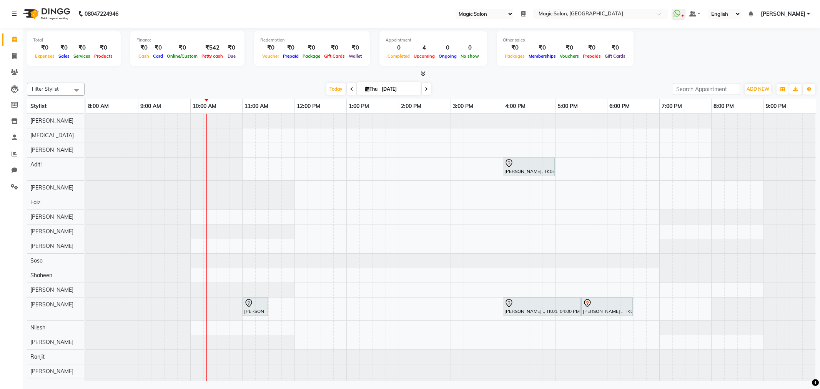
select select "55"
click at [329, 87] on span "Today" at bounding box center [335, 89] width 19 height 12
click at [335, 88] on span "Today" at bounding box center [335, 89] width 19 height 12
click at [334, 83] on span "Today" at bounding box center [335, 89] width 19 height 12
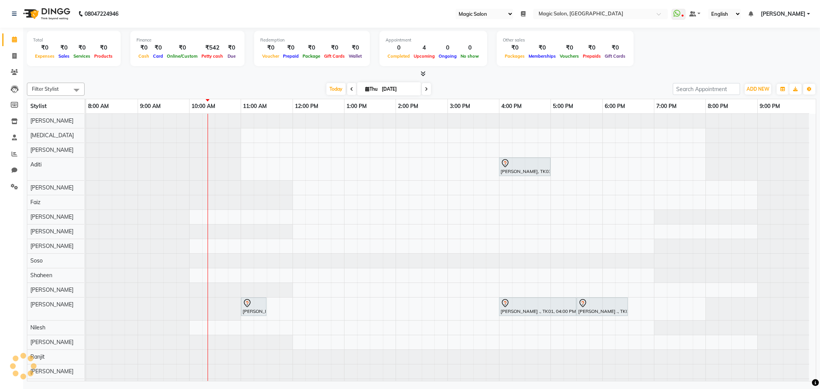
select select "55"
click at [332, 91] on span "Today" at bounding box center [335, 89] width 19 height 12
click at [326, 83] on span "Today" at bounding box center [335, 89] width 19 height 12
click at [685, 15] on span at bounding box center [678, 14] width 14 height 11
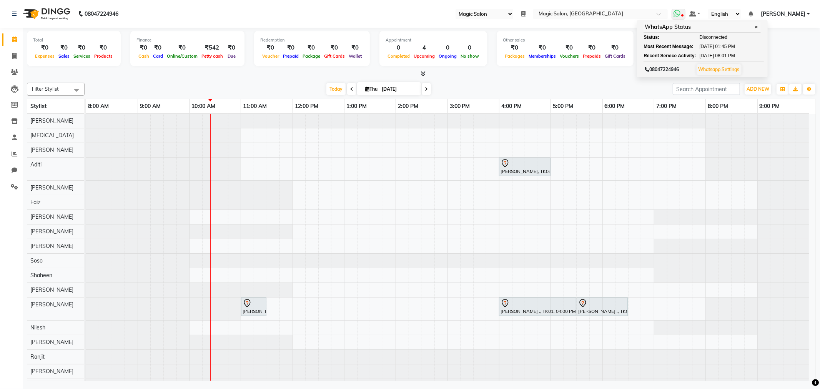
click at [759, 25] on span "✕" at bounding box center [755, 27] width 7 height 6
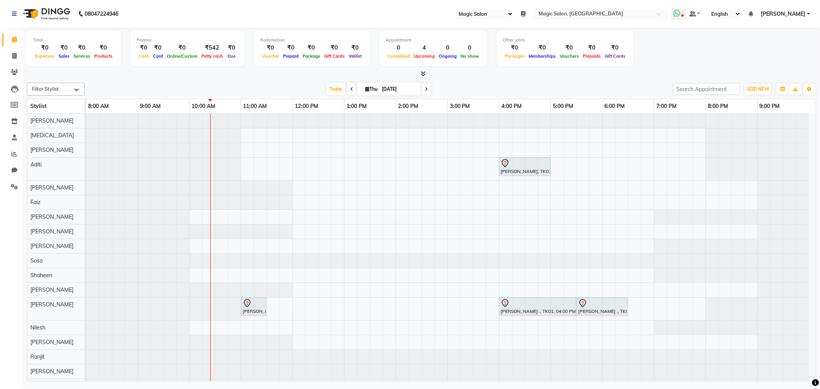
click at [683, 14] on icon at bounding box center [682, 16] width 2 height 4
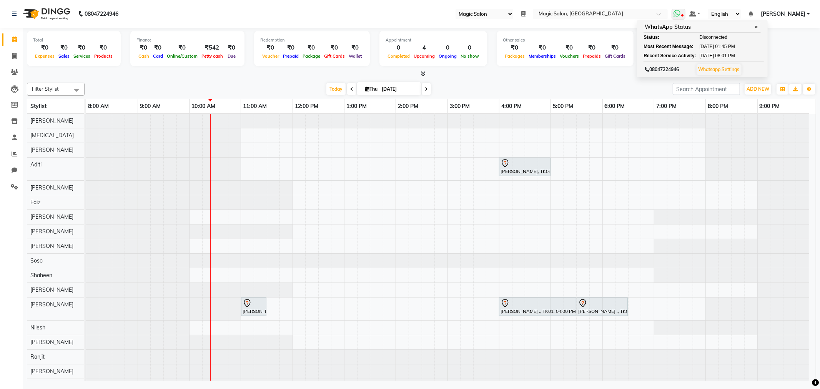
click at [739, 68] on link "Whatsapp Settings" at bounding box center [718, 69] width 41 height 6
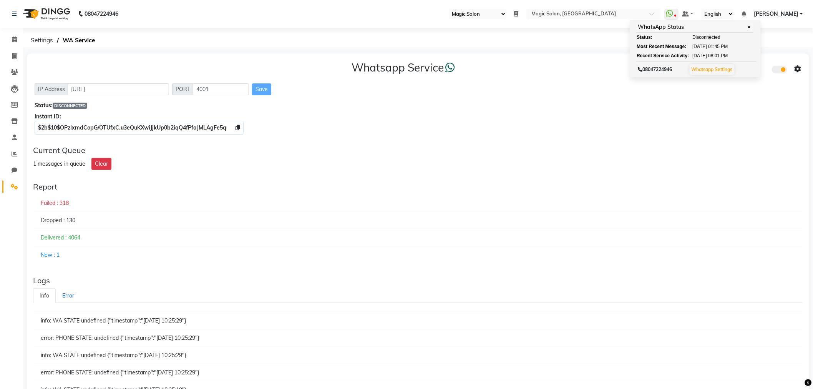
click at [769, 97] on div "Whatsapp Service IP Address http://localhost PORT 4001 Save Status: DISCONNECTE…" at bounding box center [418, 96] width 782 height 86
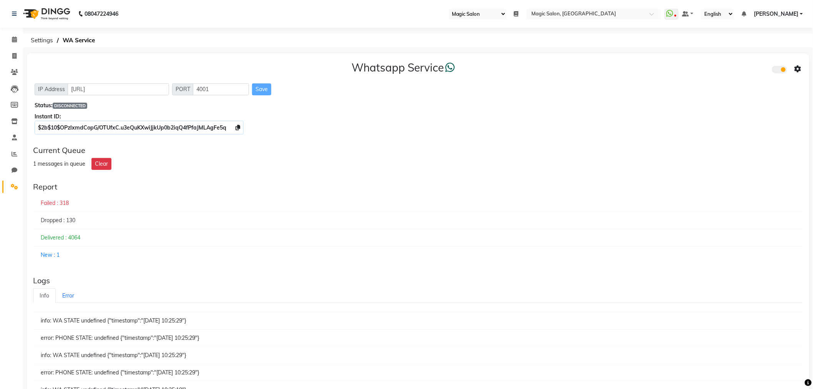
click at [782, 70] on span at bounding box center [779, 70] width 15 height 8
click at [778, 71] on input "checkbox" at bounding box center [778, 71] width 0 height 0
click at [781, 70] on span at bounding box center [779, 70] width 15 height 8
click at [778, 71] on input "checkbox" at bounding box center [778, 71] width 0 height 0
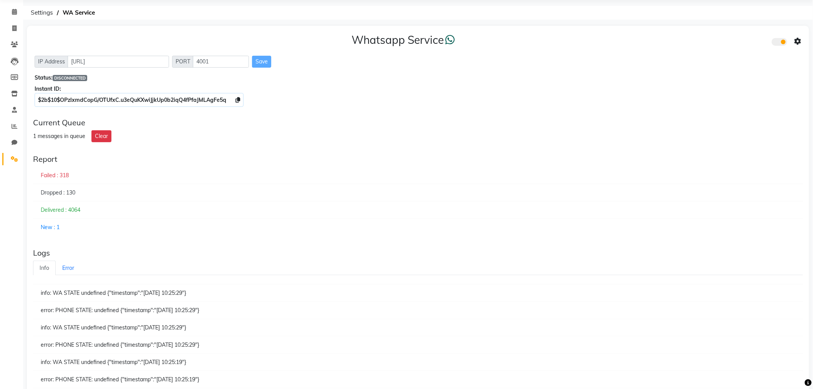
scroll to position [43, 0]
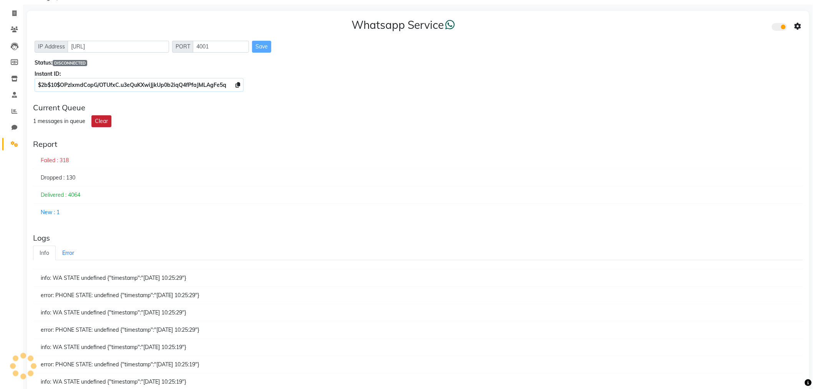
click at [103, 120] on button "Clear" at bounding box center [101, 121] width 20 height 12
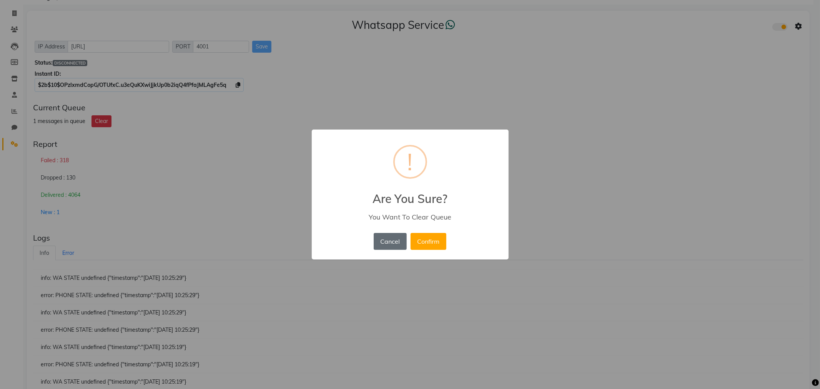
click at [394, 240] on button "Cancel" at bounding box center [390, 241] width 33 height 17
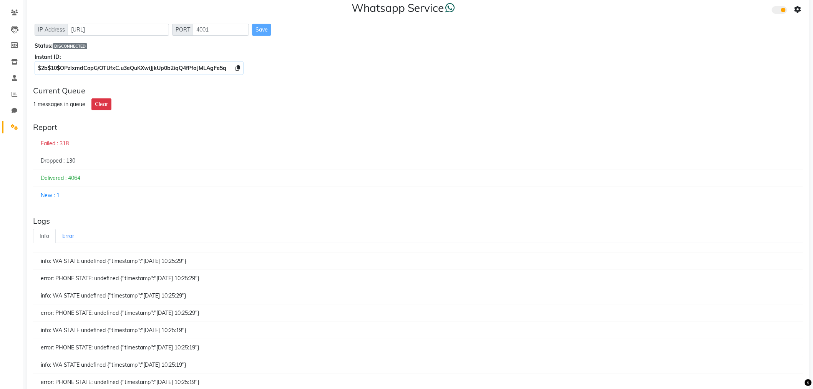
scroll to position [0, 0]
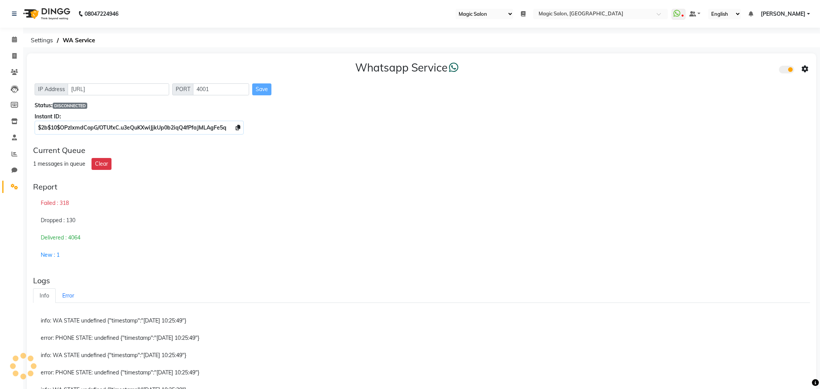
select select "55"
click at [13, 37] on icon at bounding box center [14, 40] width 5 height 6
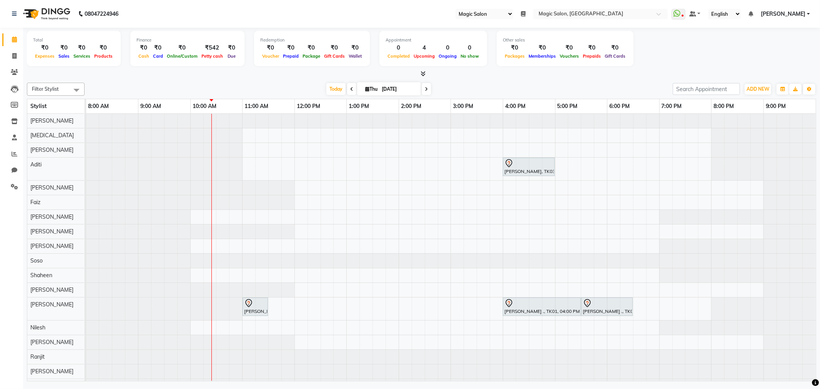
click at [13, 37] on icon at bounding box center [14, 40] width 5 height 6
click at [333, 87] on span "Today" at bounding box center [335, 89] width 19 height 12
click at [336, 93] on span "Today" at bounding box center [335, 89] width 19 height 12
click at [339, 87] on span "Today" at bounding box center [335, 89] width 19 height 12
click at [332, 87] on span "Today" at bounding box center [335, 89] width 19 height 12
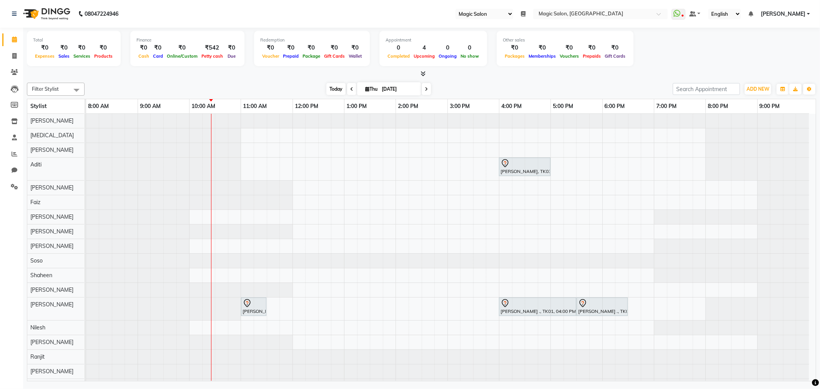
click at [332, 90] on span "Today" at bounding box center [335, 89] width 19 height 12
click at [334, 85] on span "Today" at bounding box center [335, 89] width 19 height 12
click at [336, 87] on span "Today" at bounding box center [335, 89] width 19 height 12
click at [337, 87] on span "Today" at bounding box center [335, 89] width 19 height 12
click at [331, 89] on span "Today" at bounding box center [335, 89] width 19 height 12
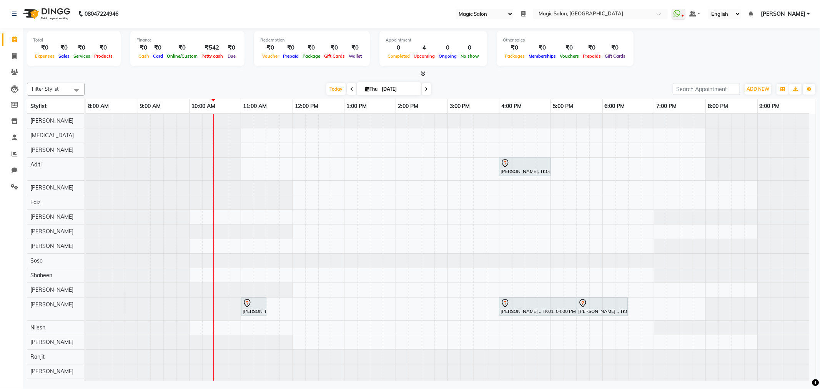
click at [698, 62] on div "Total ₹0 Expenses ₹0 Sales ₹0 Services ₹0 Products Finance ₹0 Cash ₹0 Card ₹0 O…" at bounding box center [421, 50] width 789 height 38
click at [13, 119] on icon at bounding box center [14, 121] width 7 height 6
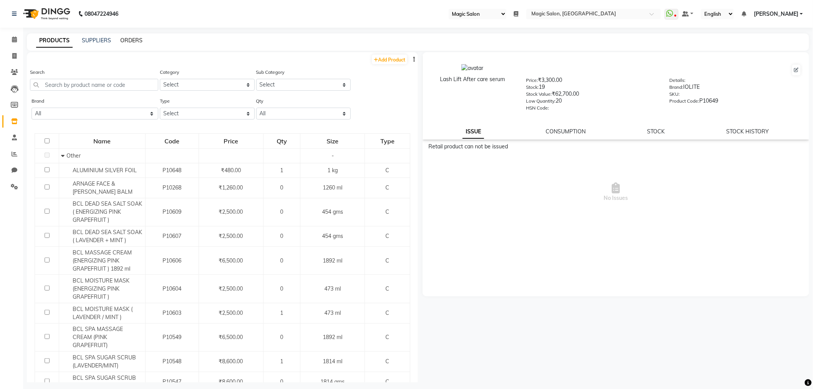
click at [138, 38] on link "ORDERS" at bounding box center [131, 40] width 22 height 7
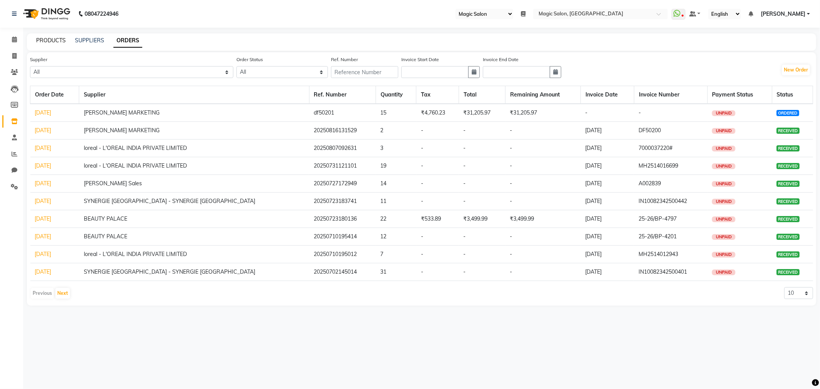
click at [40, 40] on link "PRODUCTS" at bounding box center [51, 40] width 30 height 7
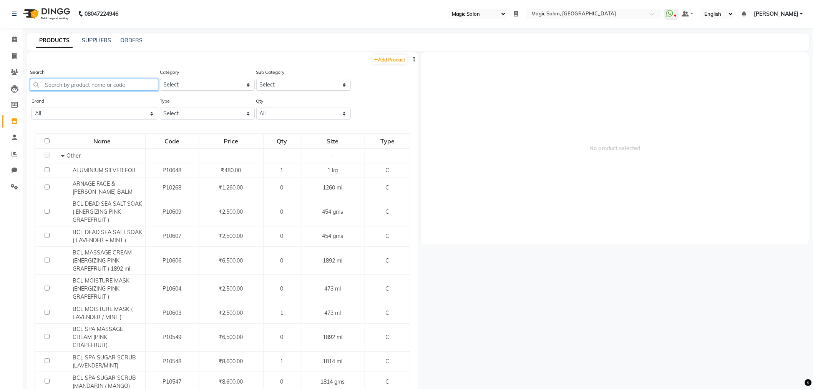
click at [75, 90] on input "text" at bounding box center [94, 85] width 128 height 12
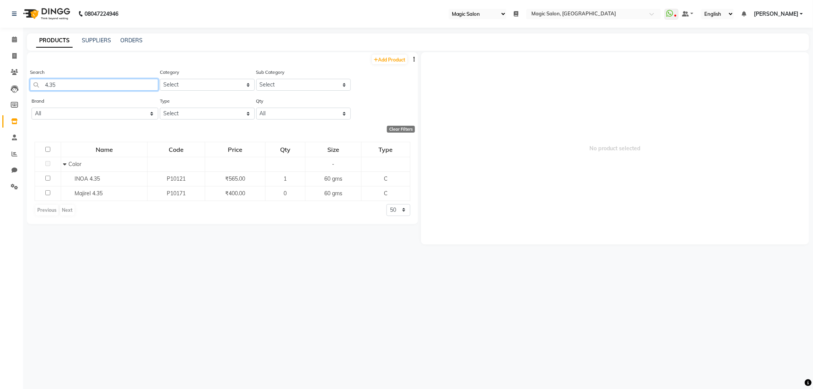
drag, startPoint x: 76, startPoint y: 87, endPoint x: 12, endPoint y: 81, distance: 64.4
click at [12, 81] on app-home "08047224946 Select Register Reception Magic Salon Daily Open Registers nothing …" at bounding box center [406, 197] width 813 height 394
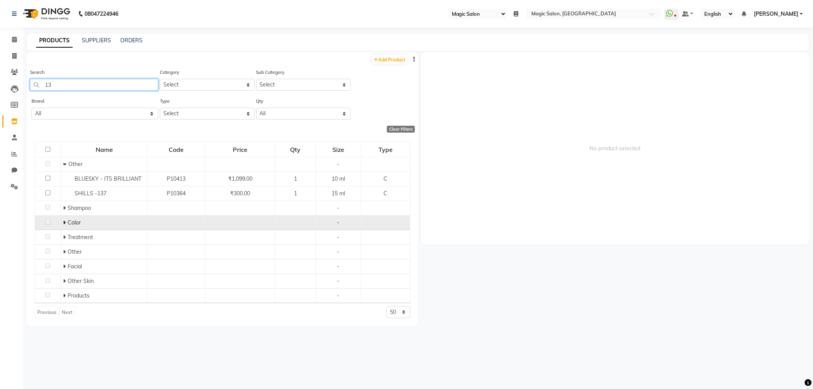
type input "13"
click at [110, 223] on div "Color" at bounding box center [104, 223] width 82 height 8
click at [64, 223] on icon at bounding box center [64, 222] width 3 height 5
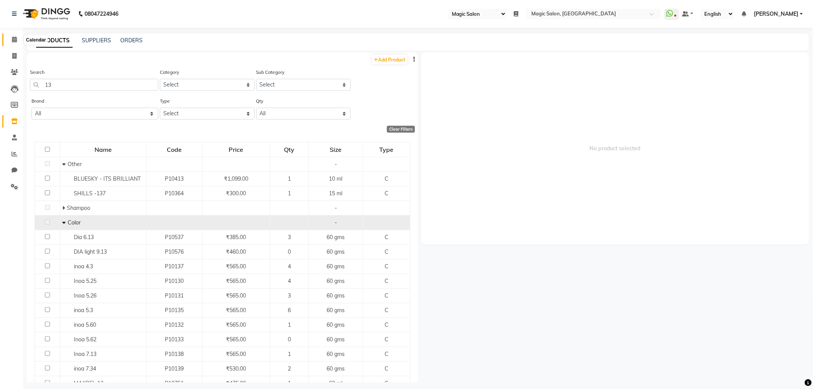
click at [14, 38] on icon at bounding box center [14, 40] width 5 height 6
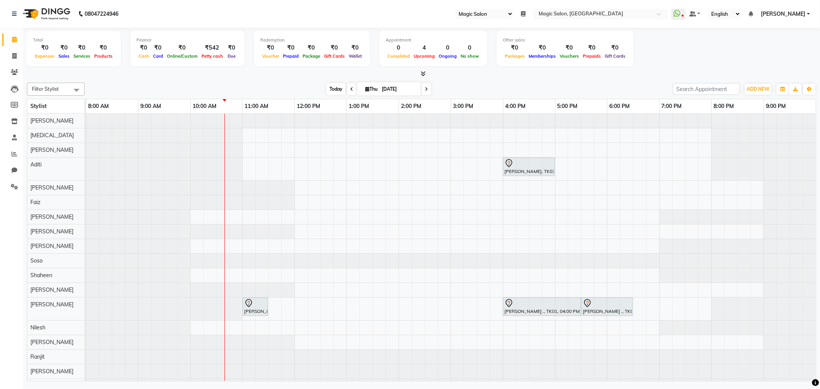
click at [334, 88] on span "Today" at bounding box center [335, 89] width 19 height 12
click at [15, 119] on icon at bounding box center [14, 121] width 7 height 6
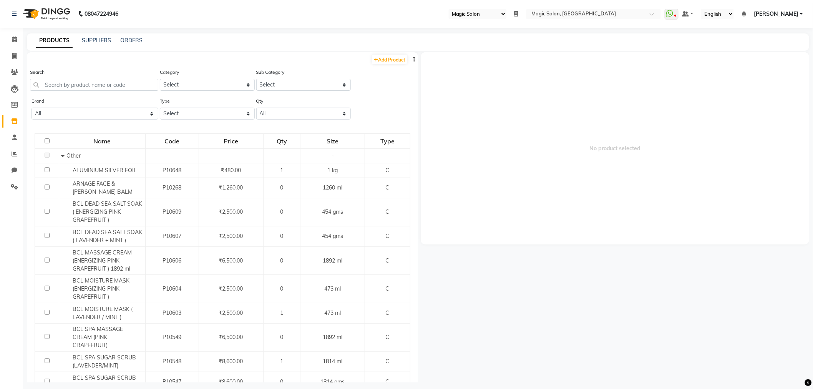
click at [797, 13] on span "[PERSON_NAME]" at bounding box center [776, 14] width 45 height 8
click at [773, 47] on link "Sign out" at bounding box center [764, 53] width 70 height 12
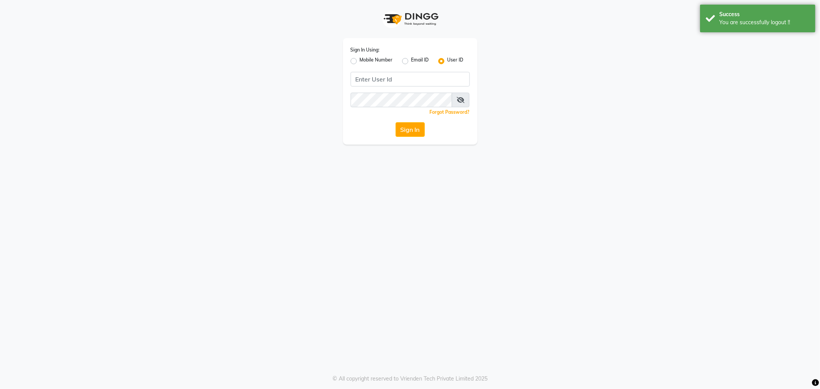
click at [417, 67] on div "Sign In Using: Mobile Number Email ID User ID Remember me Forgot Password? Sign…" at bounding box center [410, 91] width 135 height 106
click at [417, 75] on input "Username" at bounding box center [409, 79] width 119 height 15
click at [395, 122] on button "Sign In" at bounding box center [409, 129] width 29 height 15
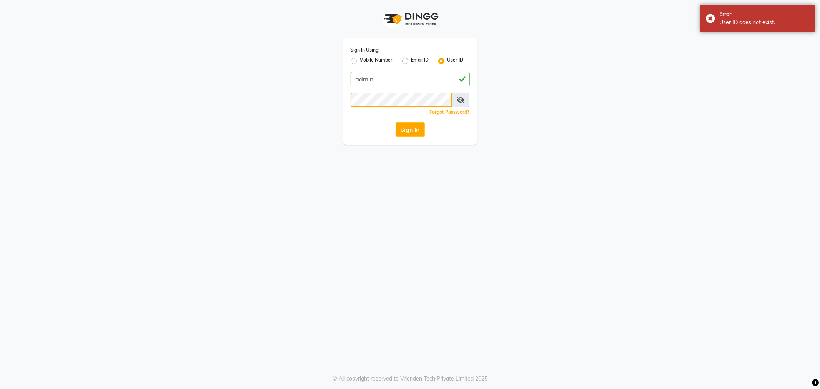
click at [280, 111] on div "Sign In Using: Mobile Number Email ID User ID admin Remember me Forgot Password…" at bounding box center [410, 72] width 438 height 144
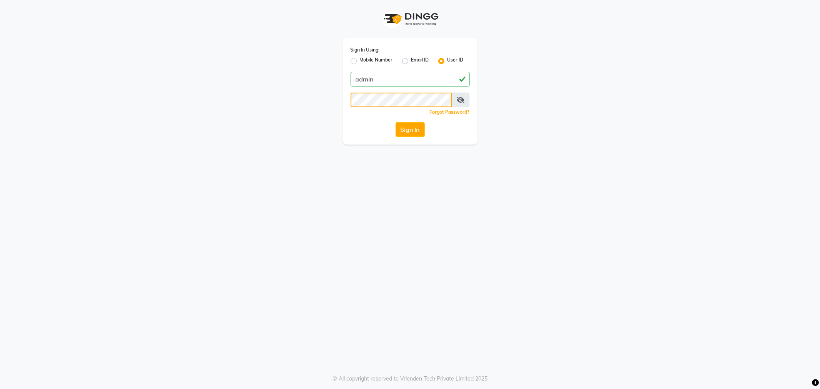
click at [395, 122] on button "Sign In" at bounding box center [409, 129] width 29 height 15
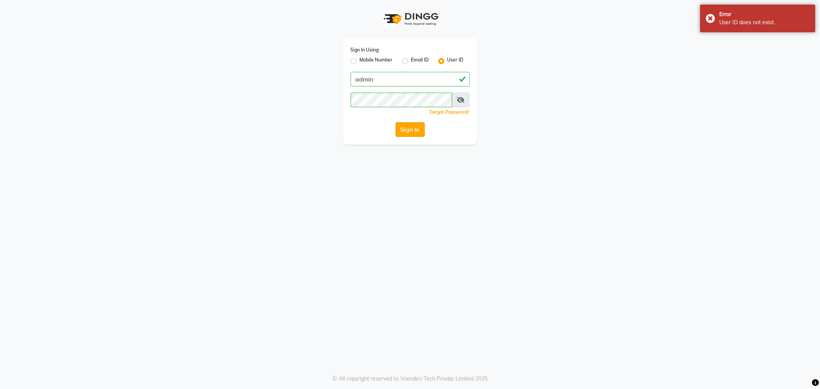
click at [403, 132] on button "Sign In" at bounding box center [409, 129] width 29 height 15
click at [403, 132] on div "Sign In" at bounding box center [409, 129] width 119 height 15
click at [382, 77] on input "admin" at bounding box center [409, 79] width 119 height 15
type input "a"
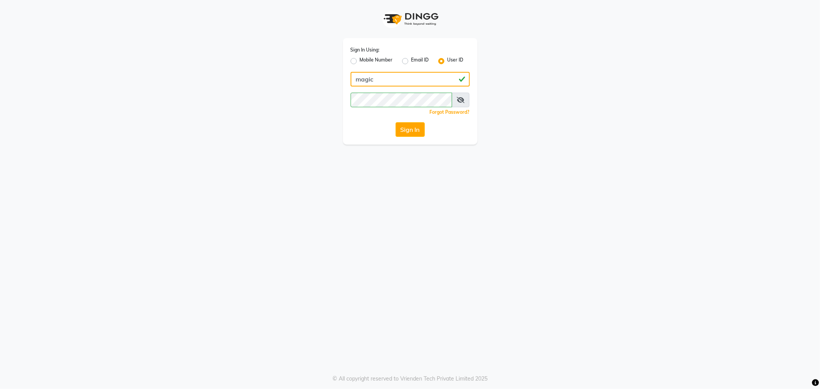
type input "magic"
click at [395, 122] on button "Sign In" at bounding box center [409, 129] width 29 height 15
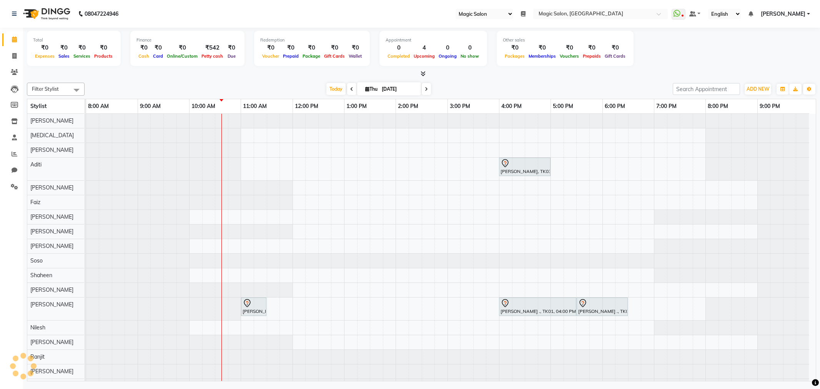
select select "55"
click at [334, 86] on span "Today" at bounding box center [335, 89] width 19 height 12
click at [331, 91] on span "Today" at bounding box center [335, 89] width 19 height 12
click at [337, 89] on span "Today" at bounding box center [335, 89] width 19 height 12
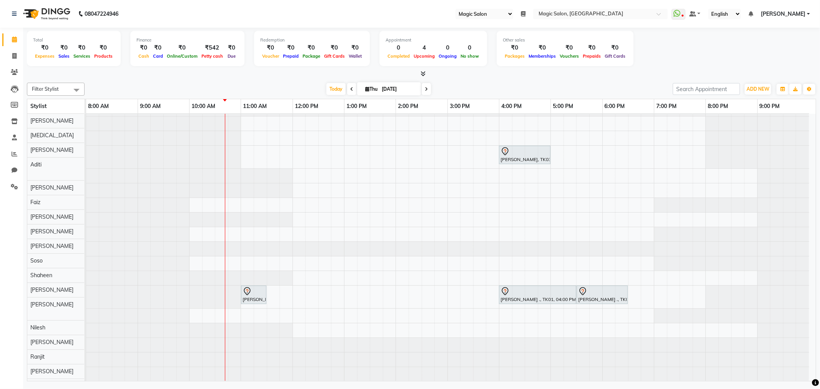
scroll to position [19, 0]
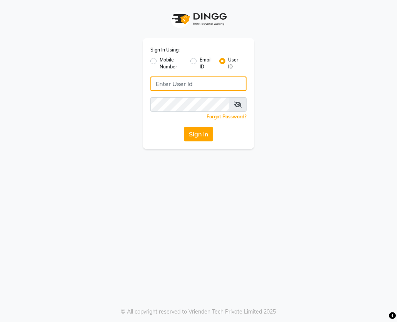
click at [175, 85] on input "Username" at bounding box center [198, 83] width 96 height 15
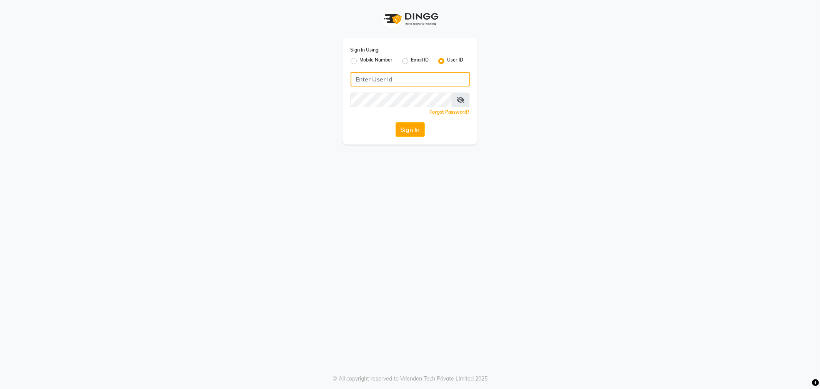
click at [395, 77] on input "Username" at bounding box center [409, 79] width 119 height 15
type input "magic"
click at [395, 122] on button "Sign In" at bounding box center [409, 129] width 29 height 15
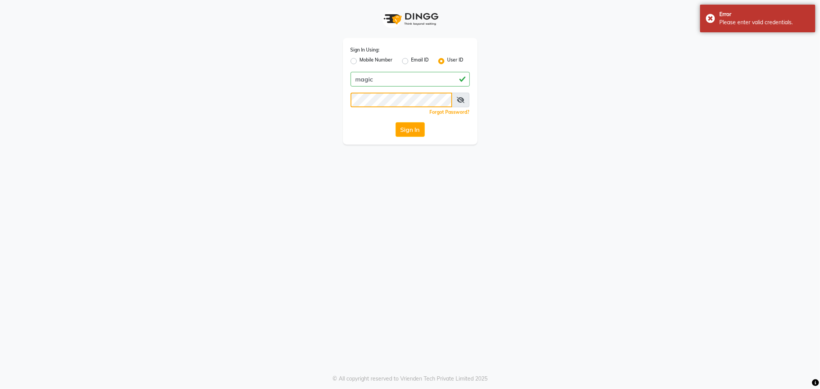
click at [340, 90] on div "Sign In Using: Mobile Number Email ID User ID magic Remember me Forgot Password…" at bounding box center [410, 72] width 146 height 144
click at [395, 122] on button "Sign In" at bounding box center [409, 129] width 29 height 15
